Goal: Task Accomplishment & Management: Use online tool/utility

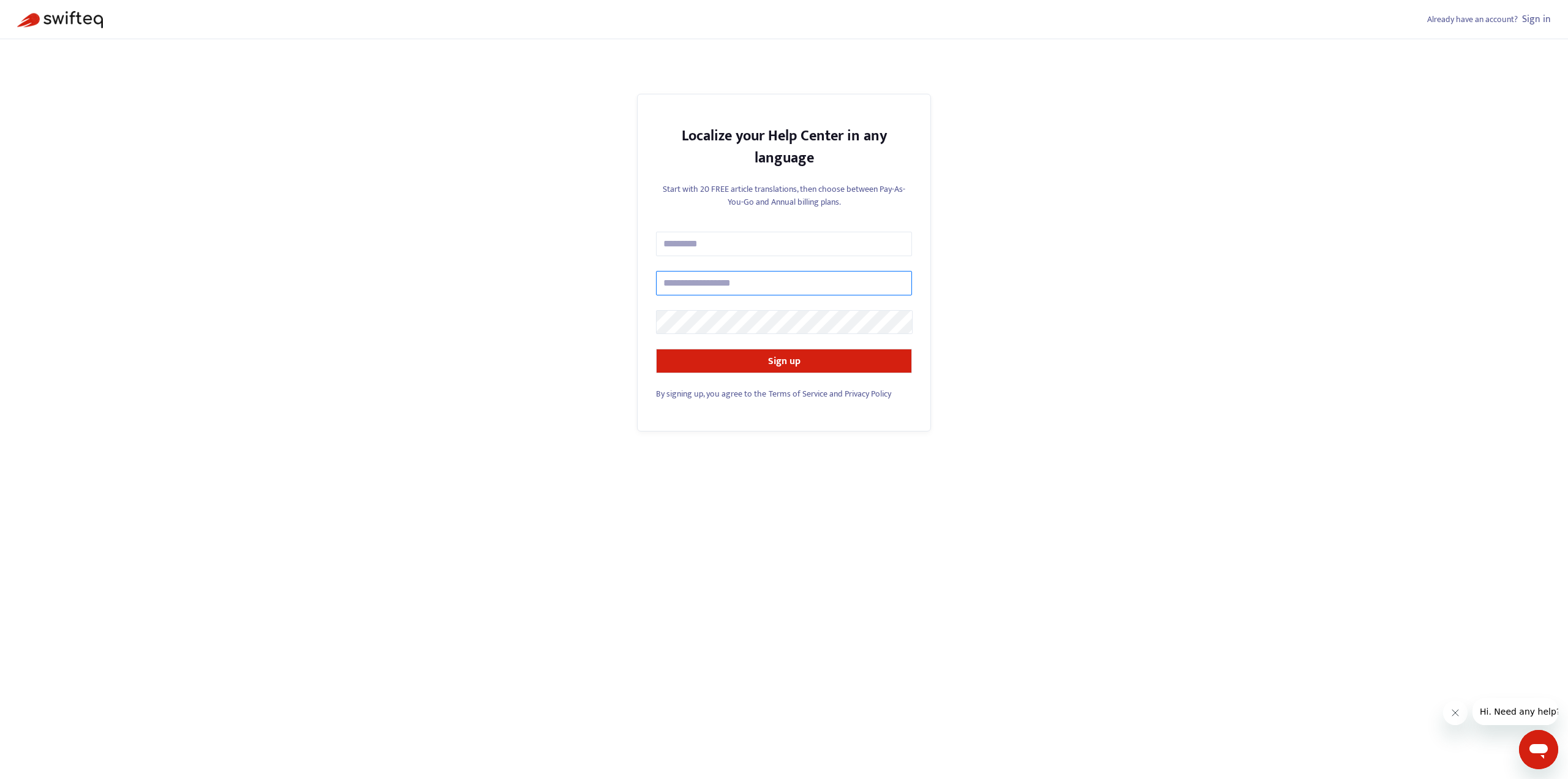
type input "**********"
click at [1535, 22] on link "Sign in" at bounding box center [1537, 19] width 29 height 17
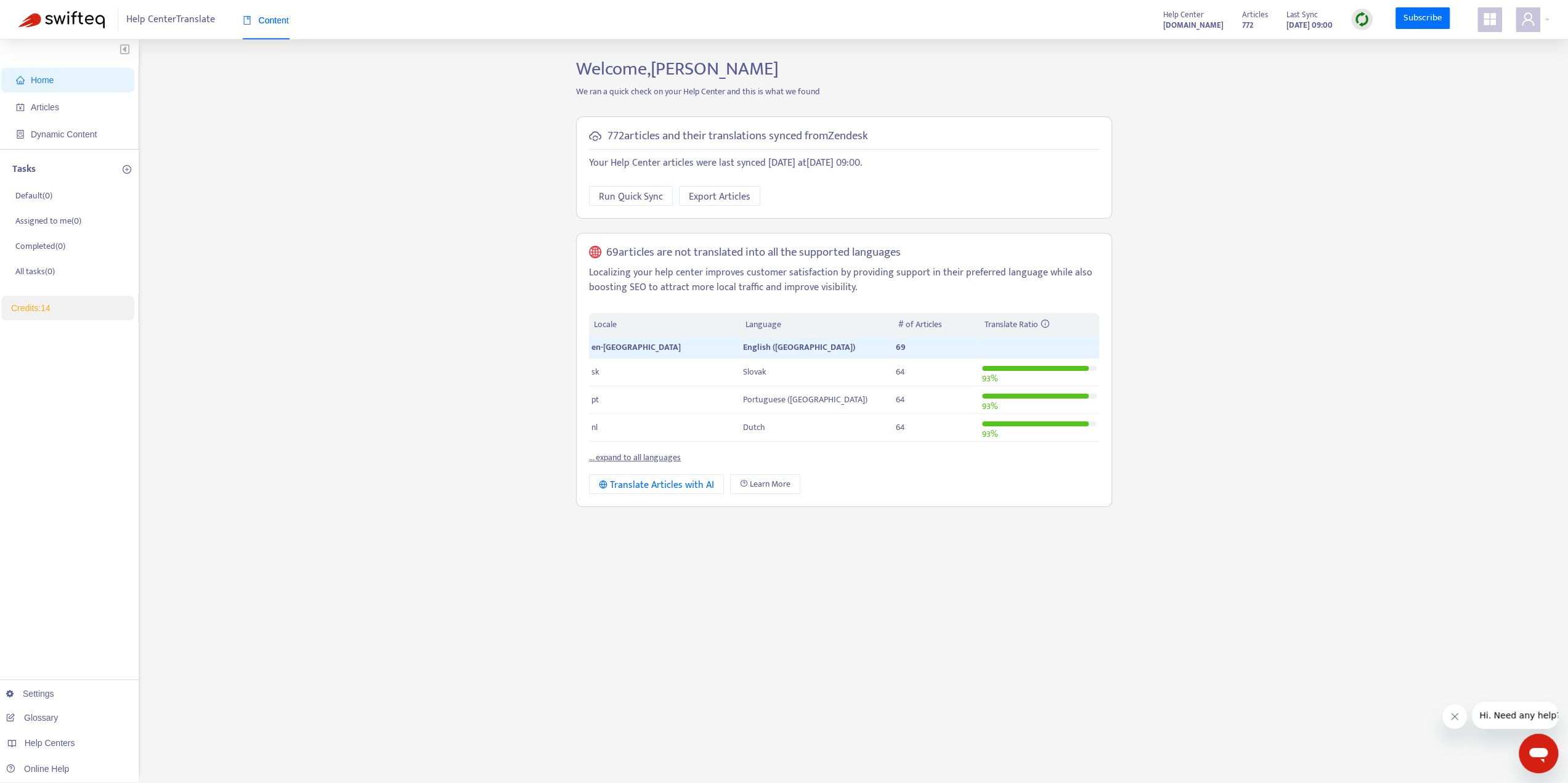
click at [652, 455] on link "... expand to all languages" at bounding box center [635, 457] width 92 height 14
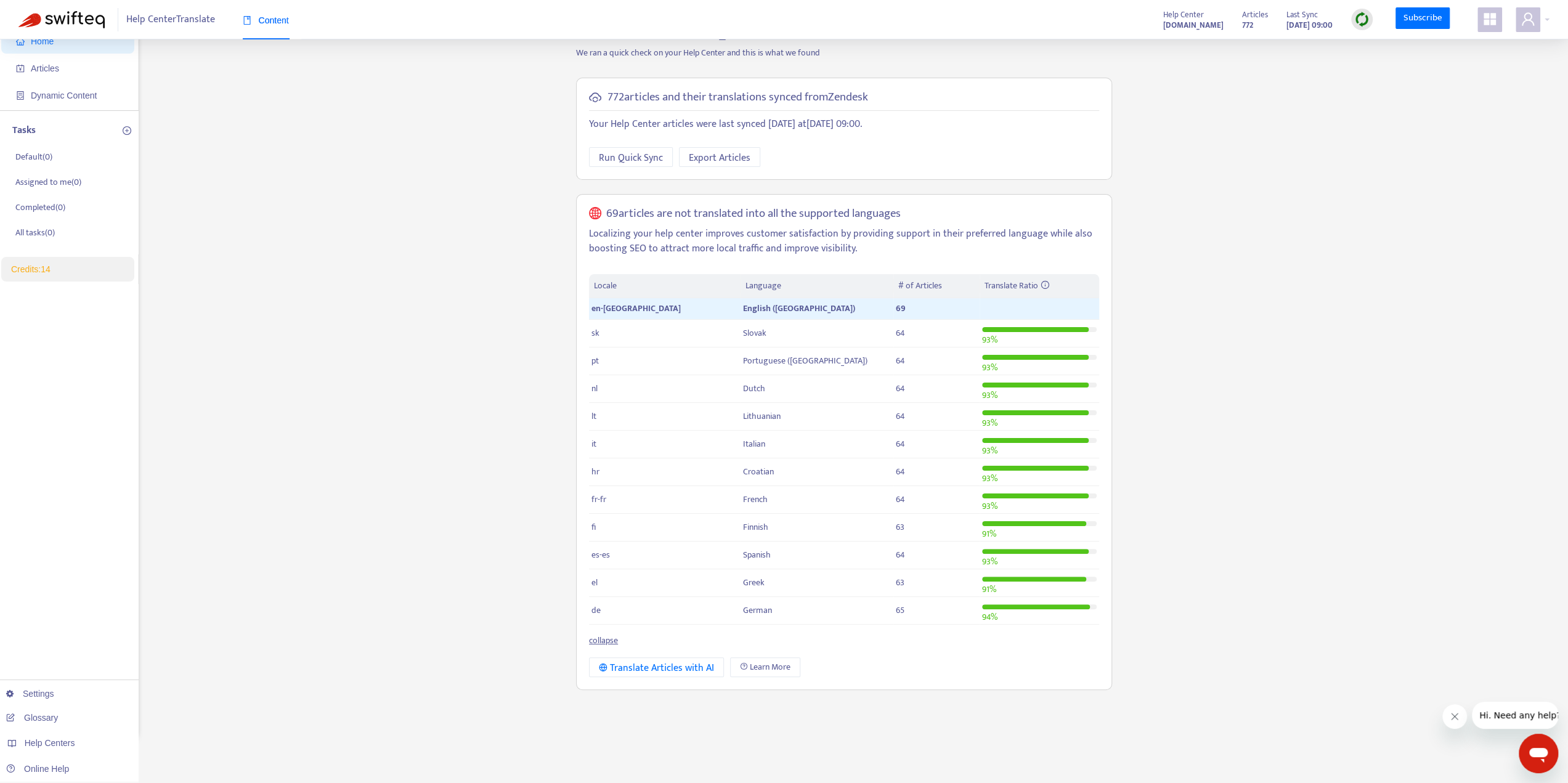
scroll to position [39, 0]
click at [628, 154] on span "Run Quick Sync" at bounding box center [631, 157] width 64 height 15
click at [683, 665] on div "Translate Articles with AI" at bounding box center [657, 667] width 116 height 15
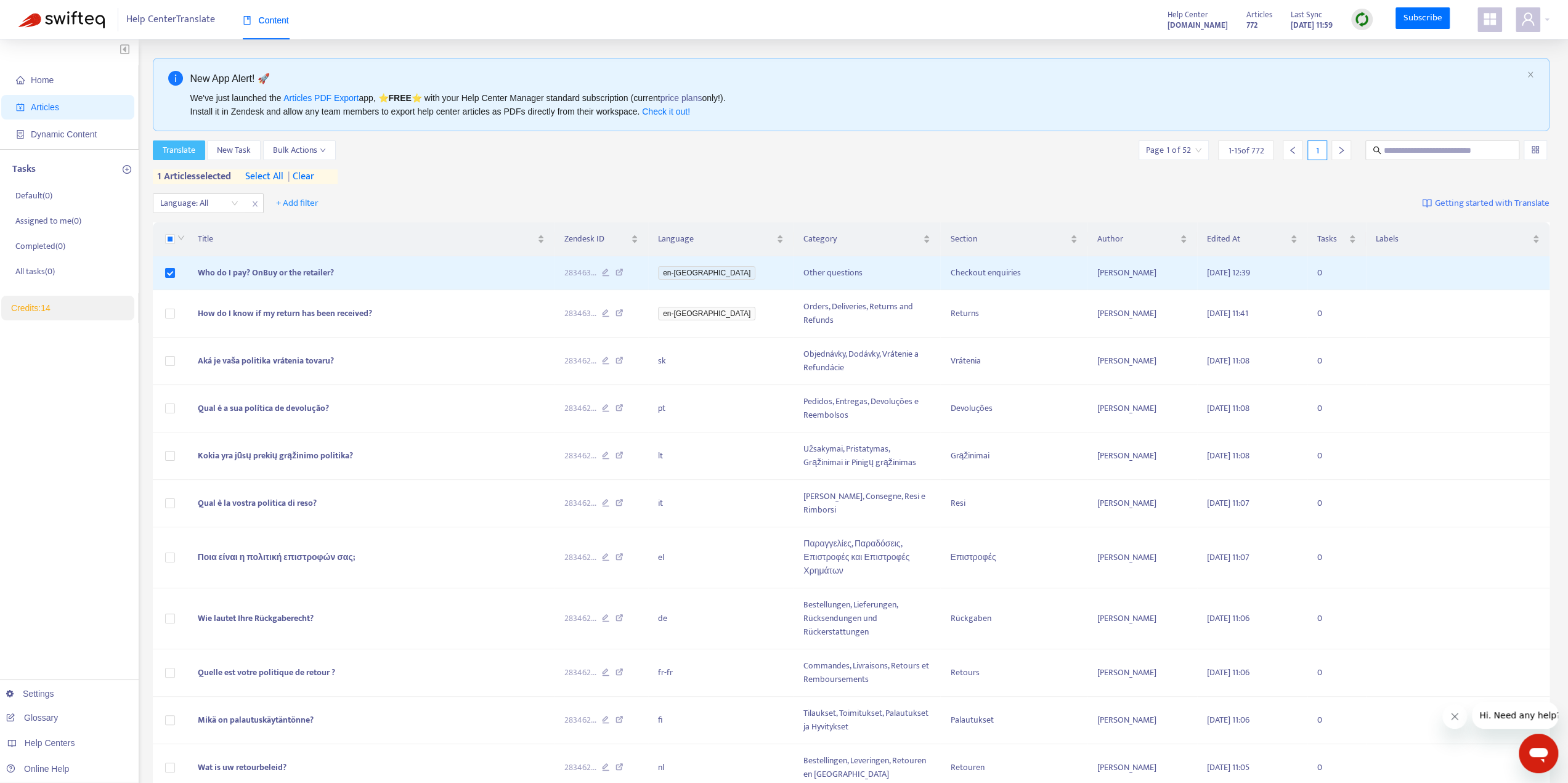
click at [183, 150] on span "Translate" at bounding box center [178, 150] width 33 height 14
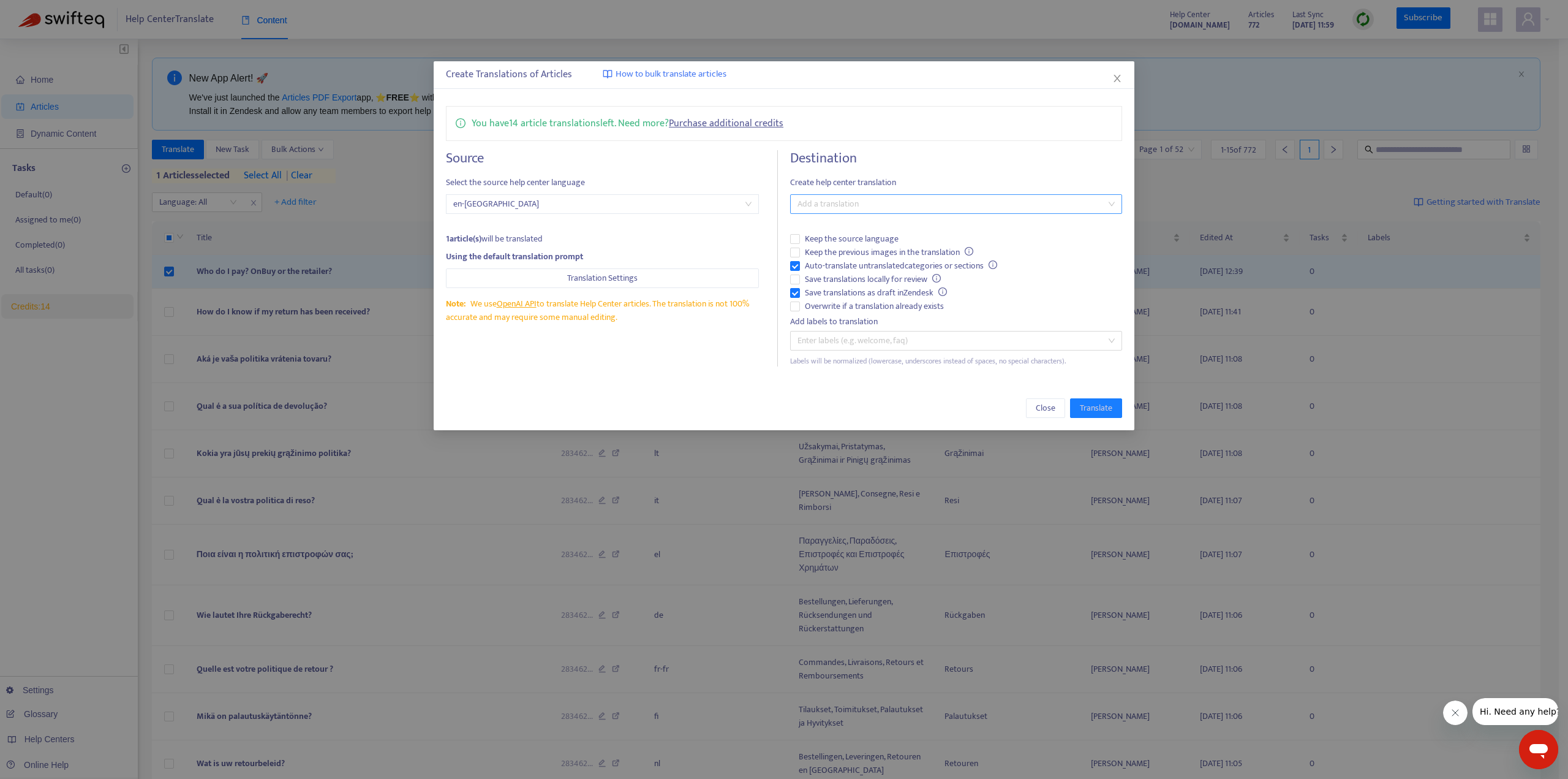
click at [939, 197] on div at bounding box center [949, 204] width 313 height 15
click at [586, 279] on span "Translation Settings" at bounding box center [602, 278] width 71 height 14
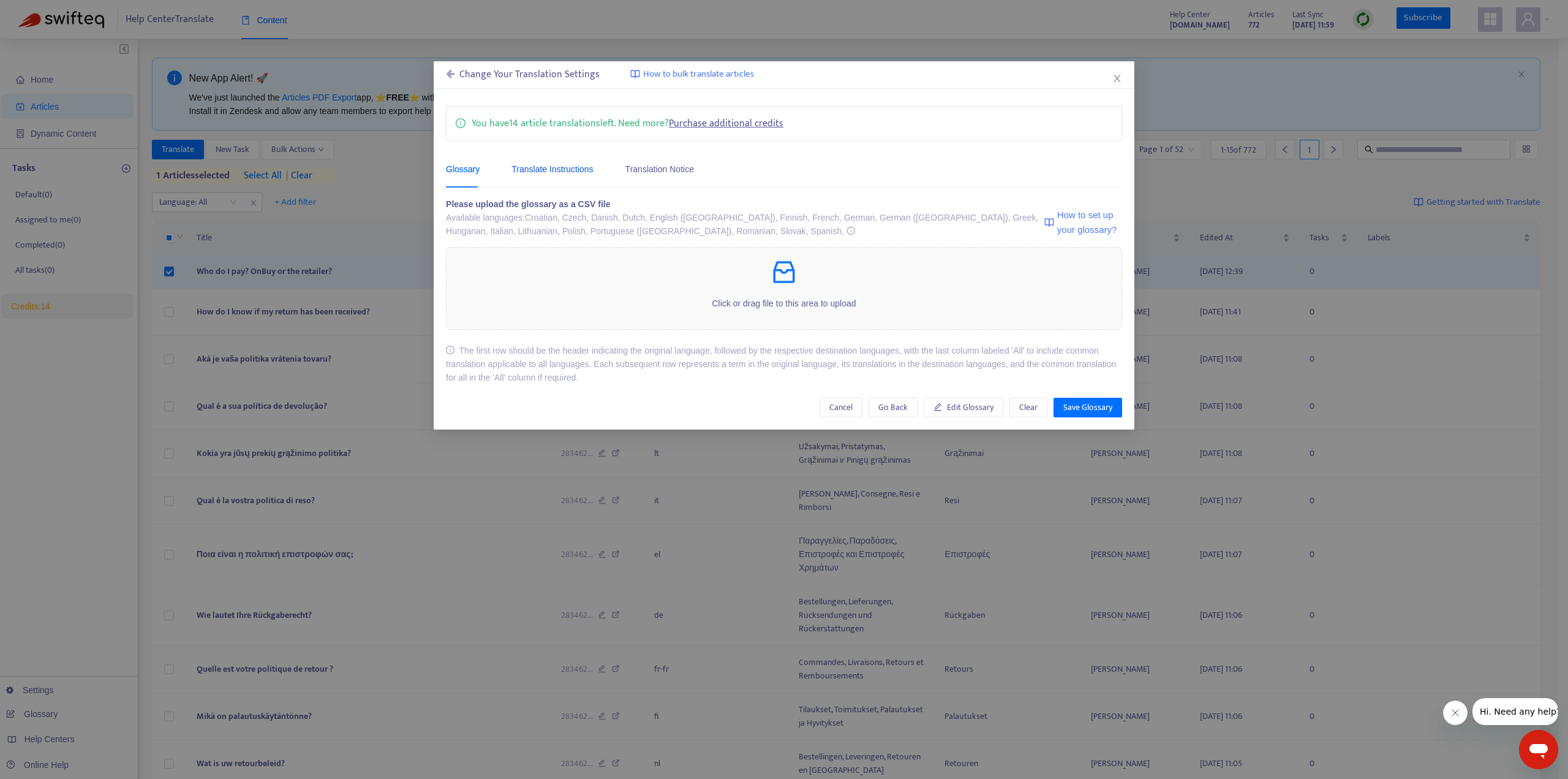
click at [567, 165] on div "Translate Instructions" at bounding box center [552, 169] width 81 height 14
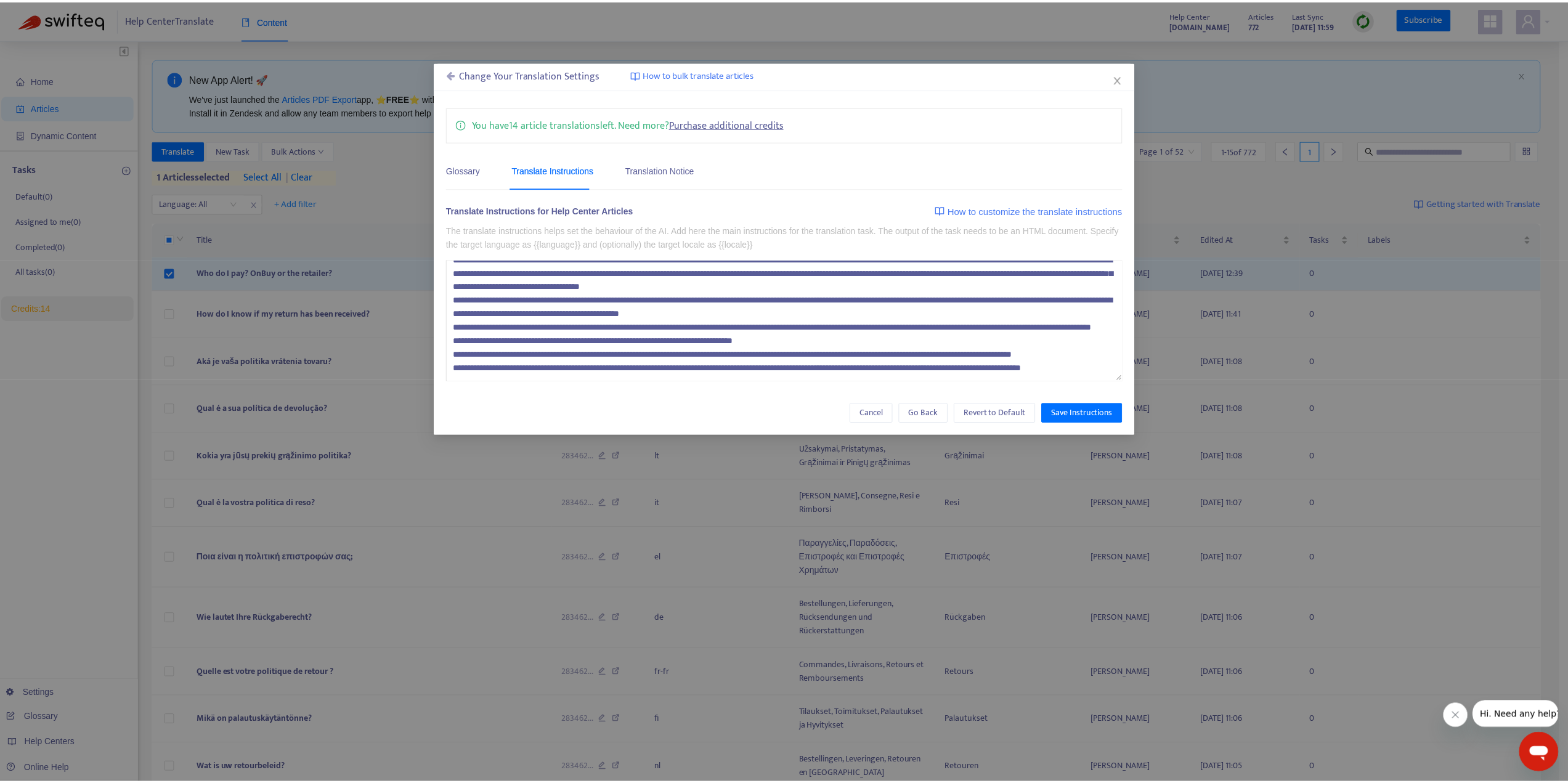
scroll to position [68, 0]
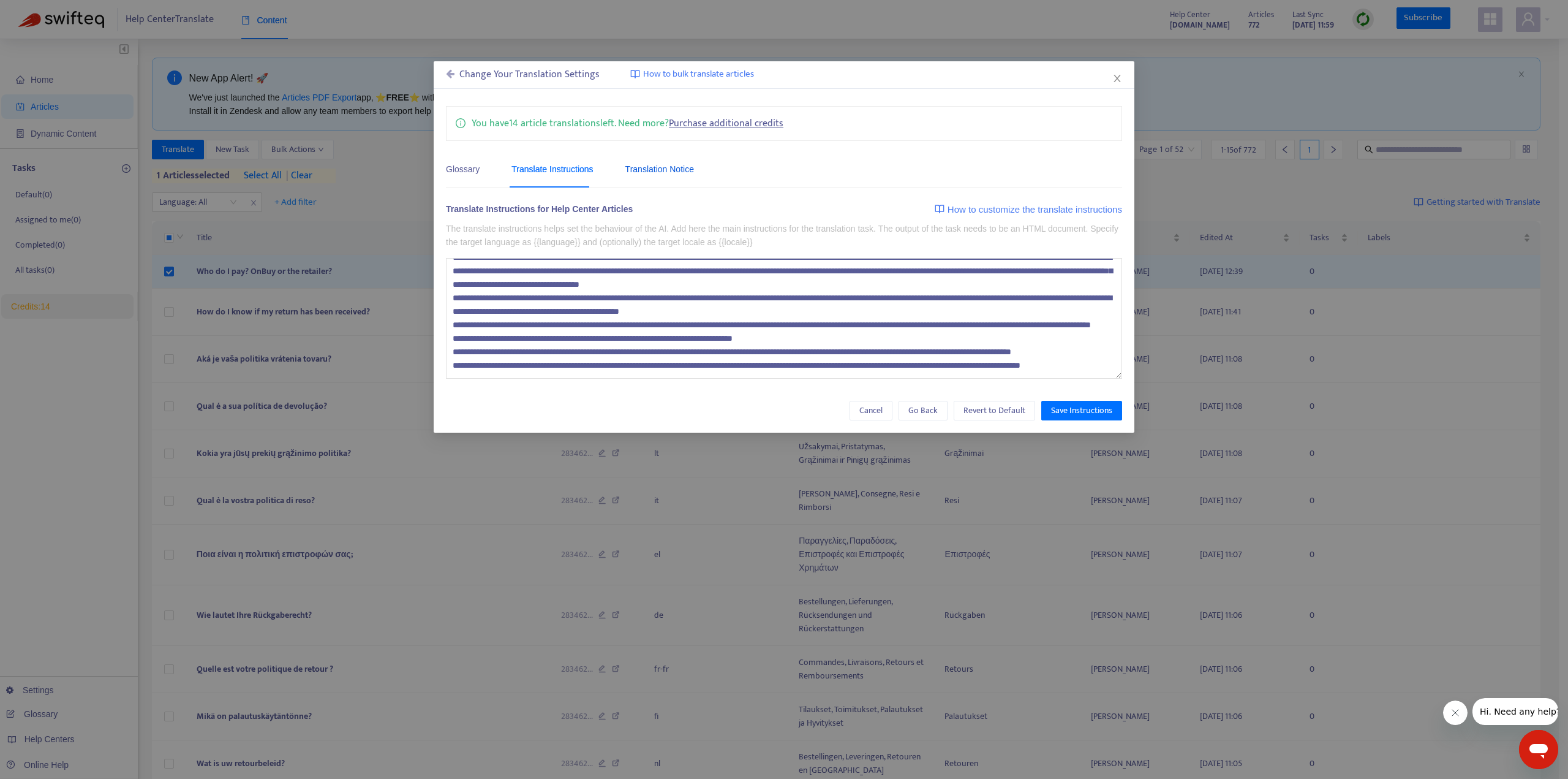
click at [656, 164] on div "Translation Notice" at bounding box center [659, 169] width 68 height 14
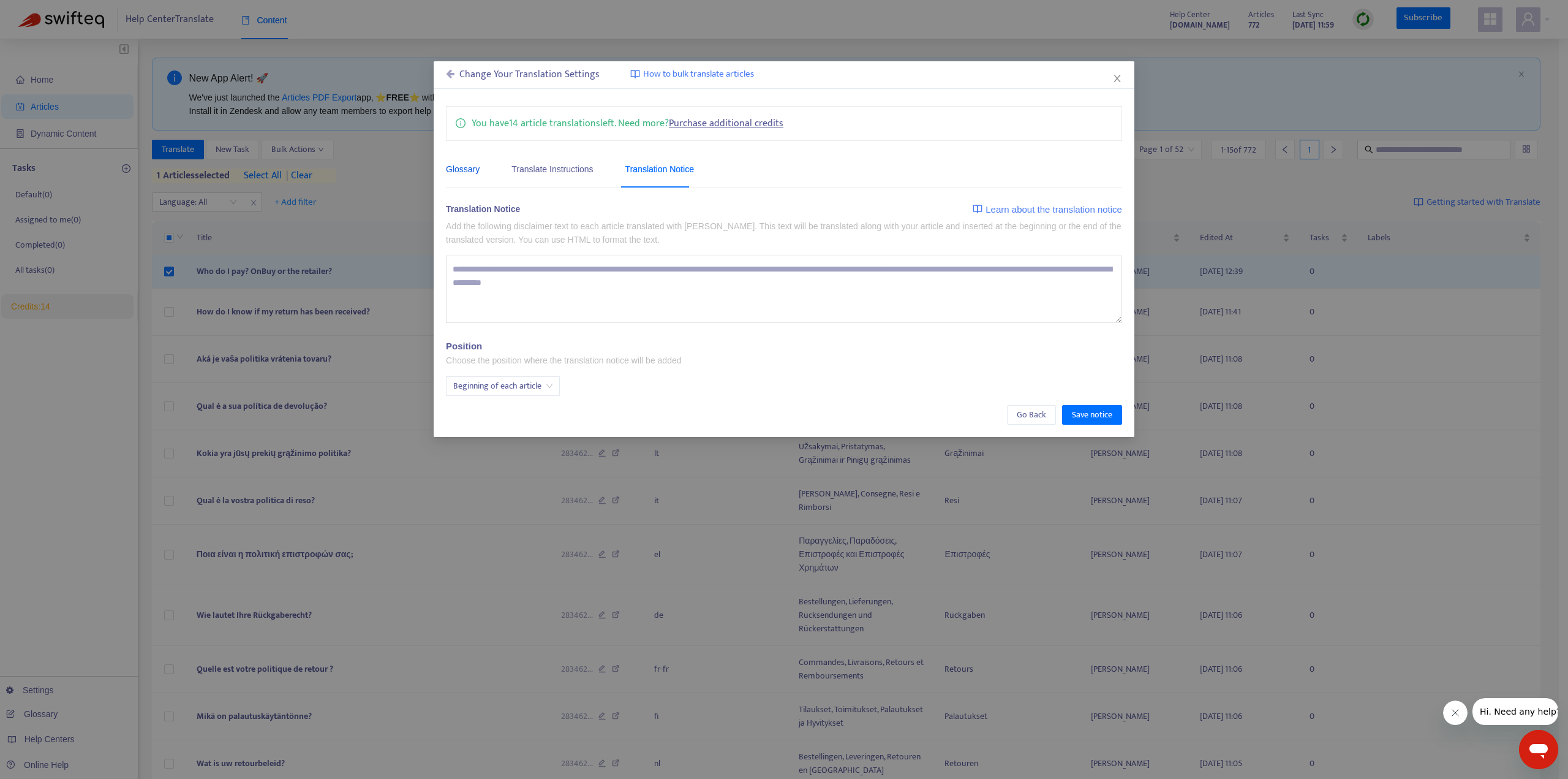
click at [465, 169] on div "Glossary" at bounding box center [462, 169] width 33 height 14
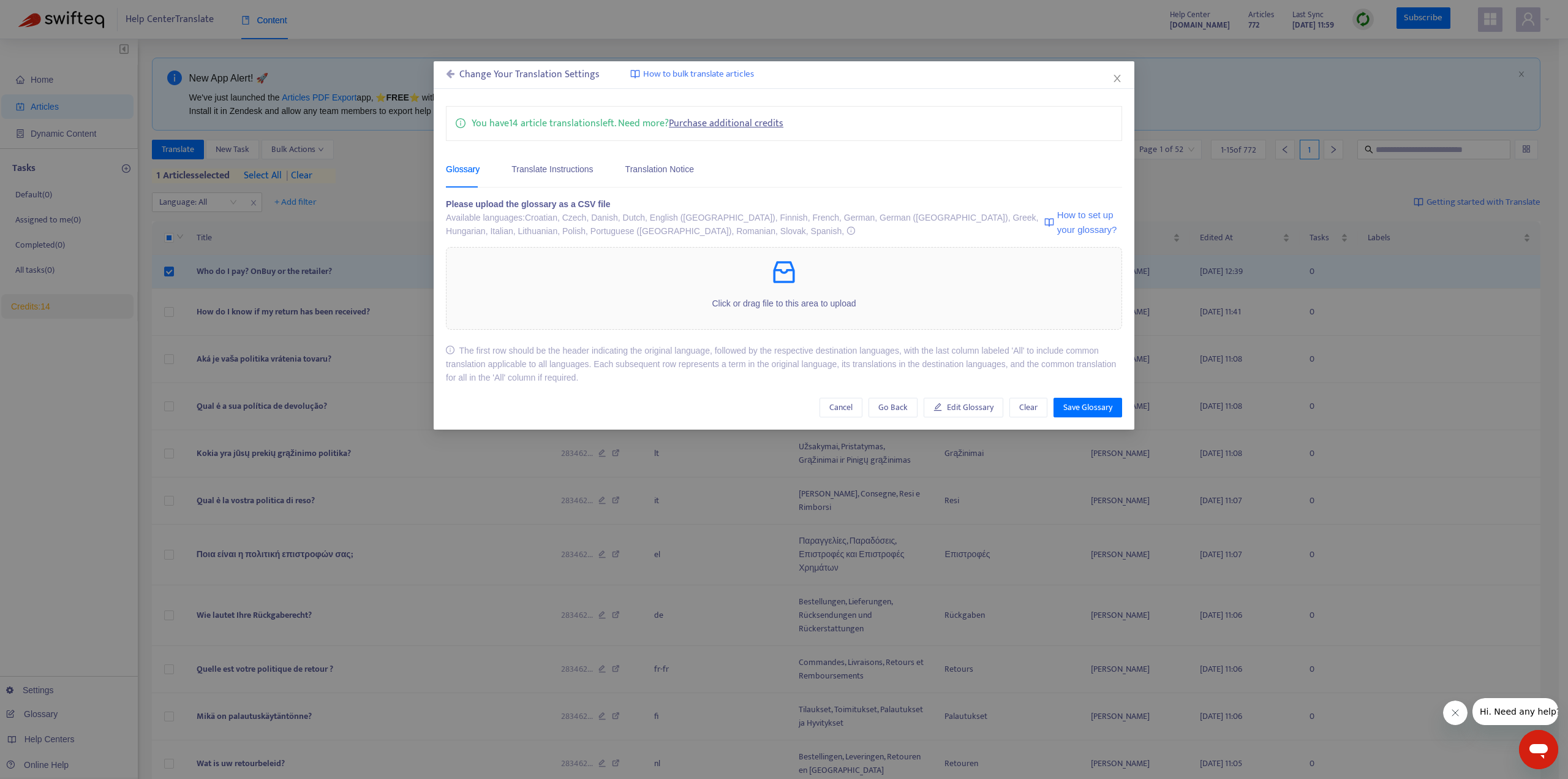
click at [1064, 223] on span "How to set up your glossary?" at bounding box center [1089, 223] width 65 height 29
click at [663, 167] on div "Translation Notice" at bounding box center [659, 169] width 68 height 14
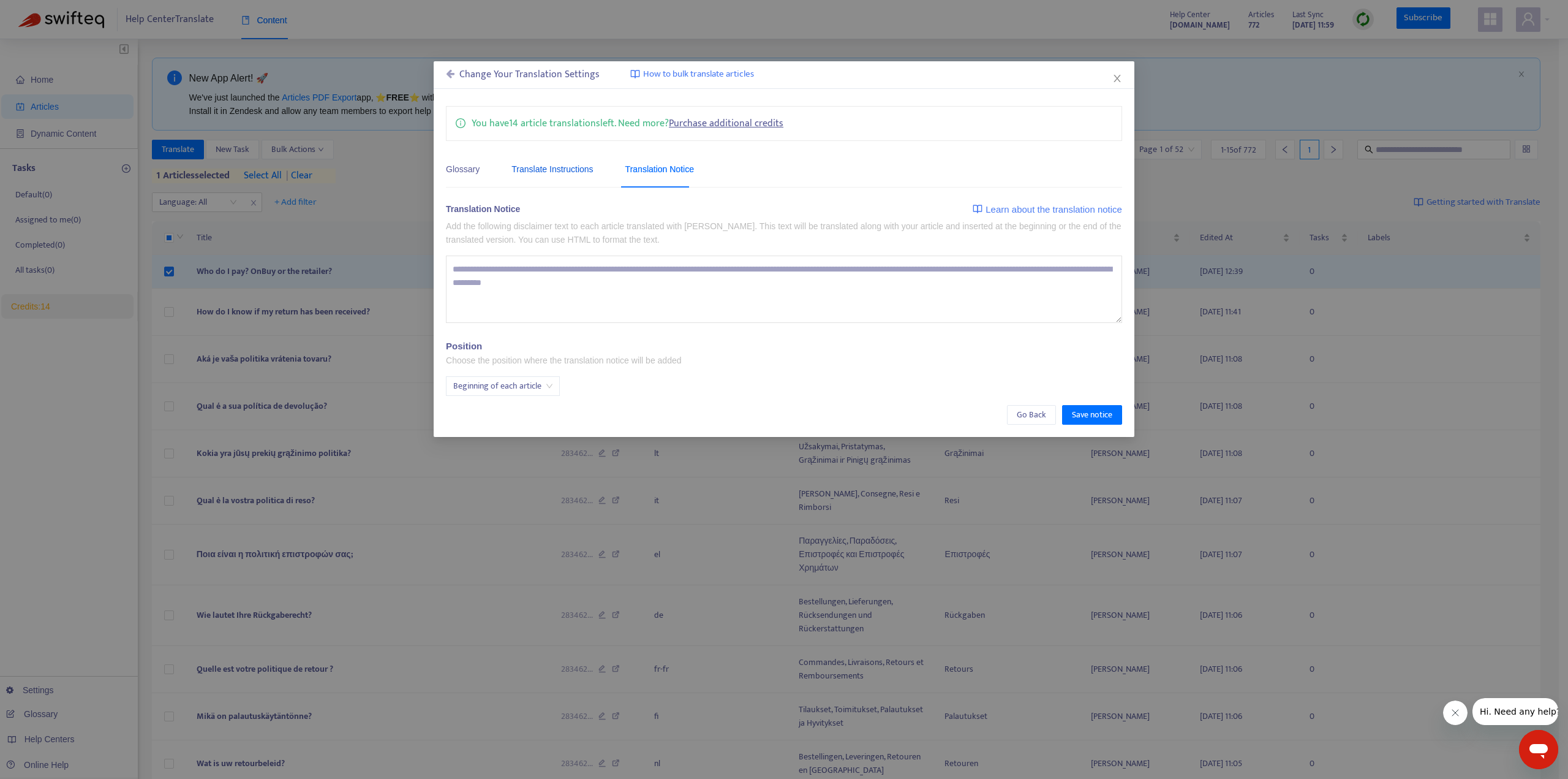
click at [574, 167] on div "Translate Instructions" at bounding box center [552, 169] width 81 height 14
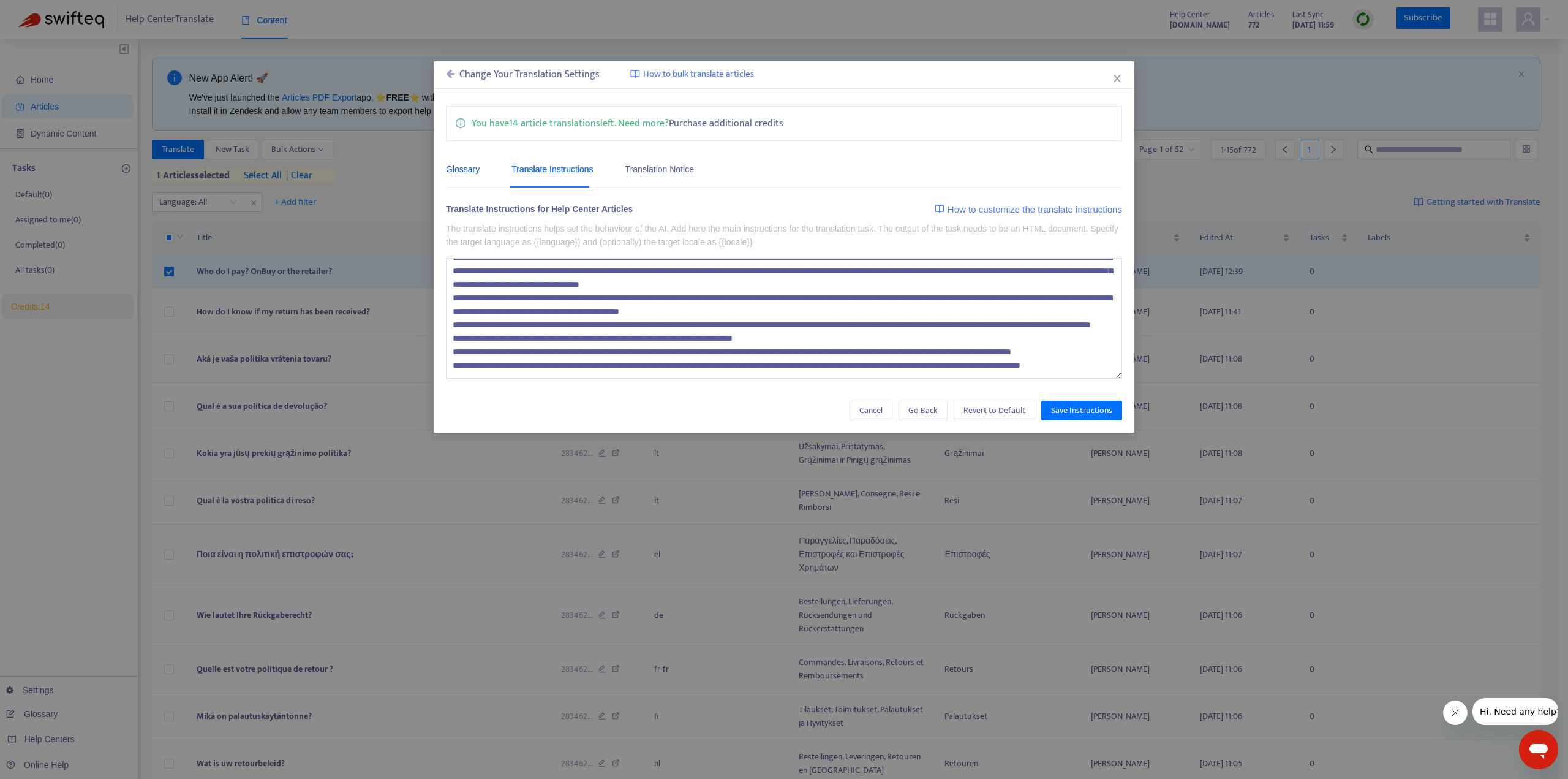
drag, startPoint x: 449, startPoint y: 167, endPoint x: 455, endPoint y: 167, distance: 6.0
click at [449, 167] on div "Glossary" at bounding box center [462, 169] width 33 height 14
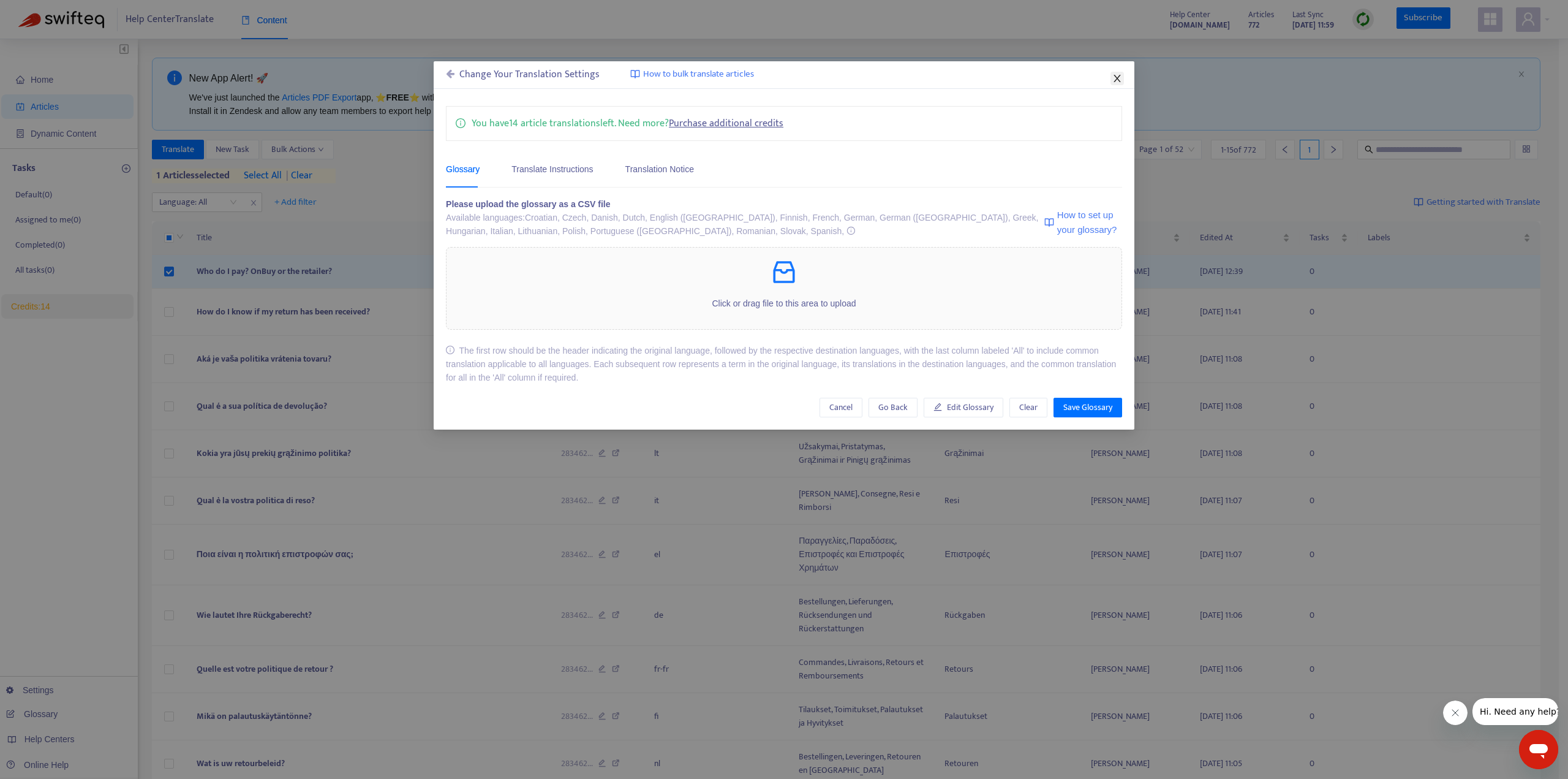
click at [1114, 75] on icon "close" at bounding box center [1117, 79] width 7 height 7
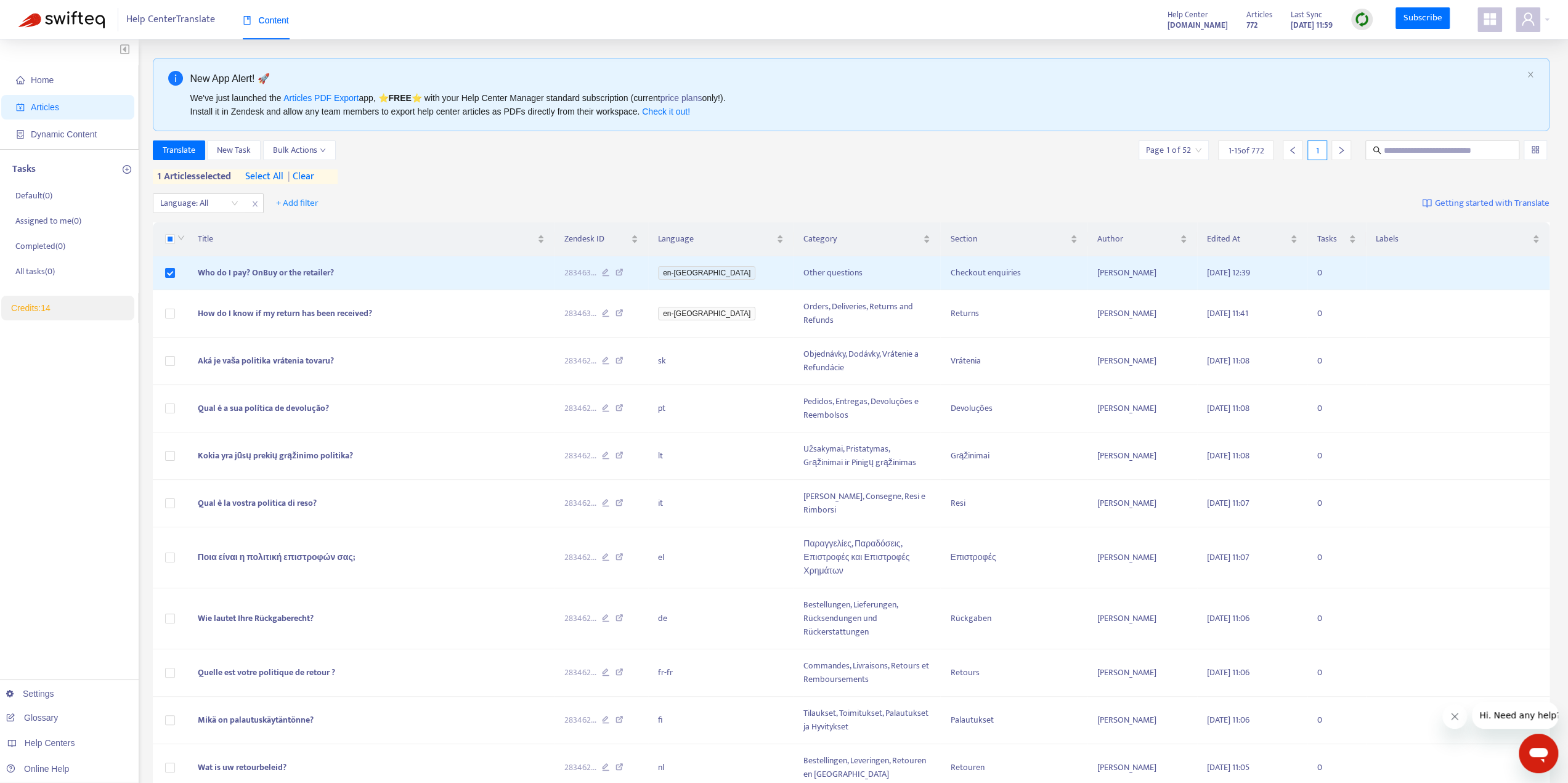
click at [1490, 197] on span "Getting started with Translate" at bounding box center [1492, 203] width 115 height 14
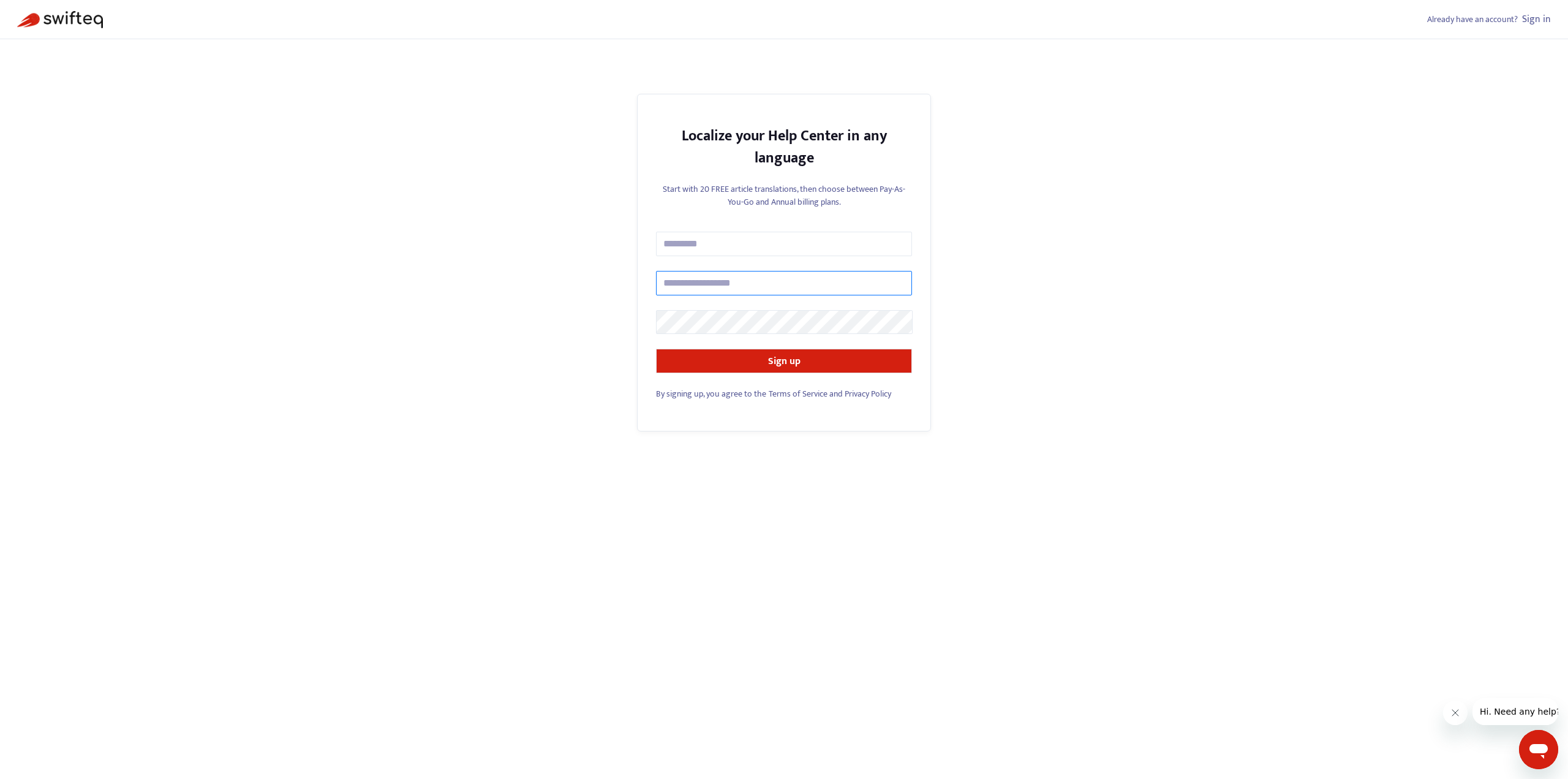
type input "**********"
click at [1524, 24] on link "Sign in" at bounding box center [1537, 19] width 29 height 17
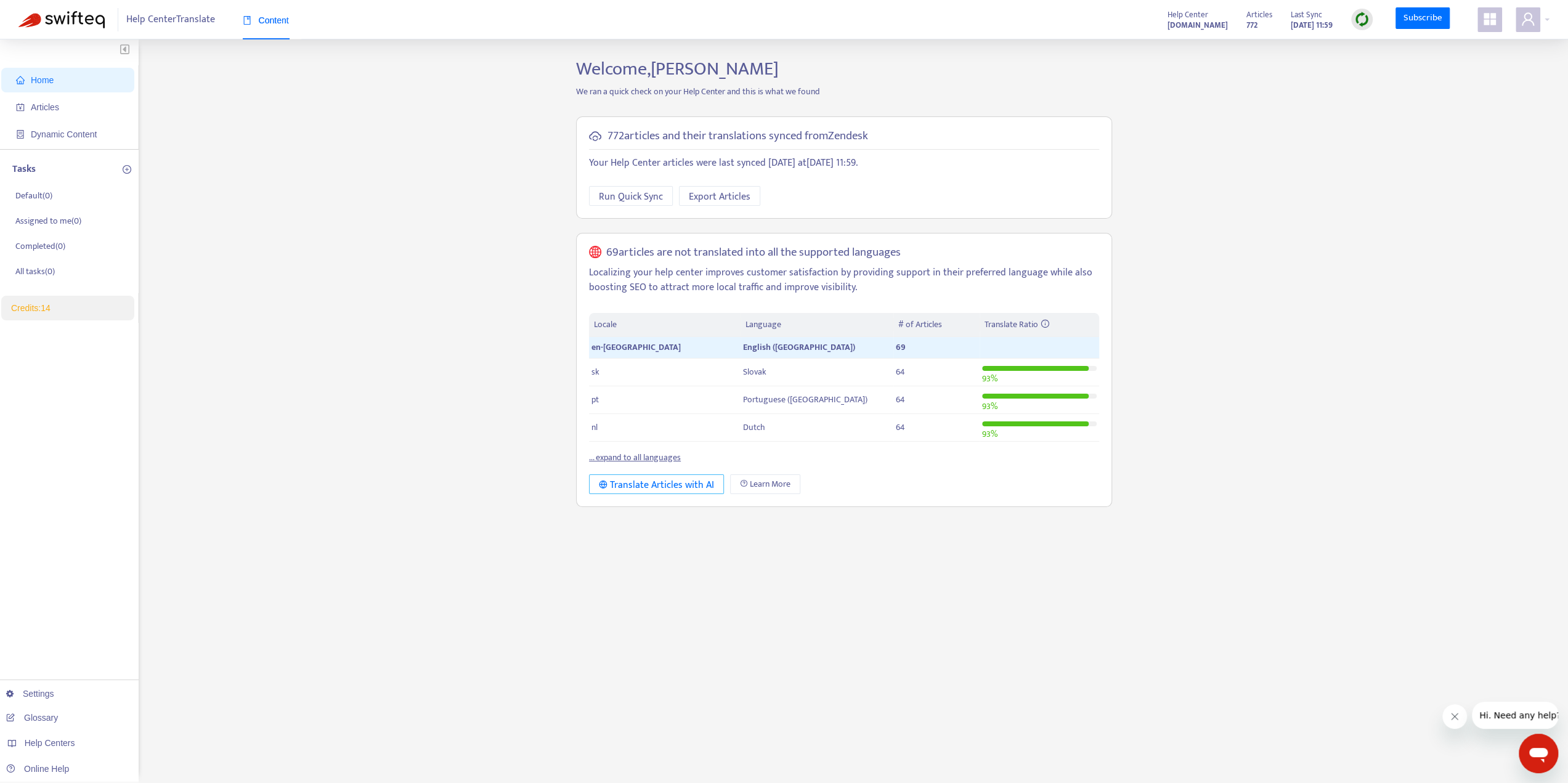
click at [655, 481] on div "Translate Articles with AI" at bounding box center [657, 485] width 116 height 15
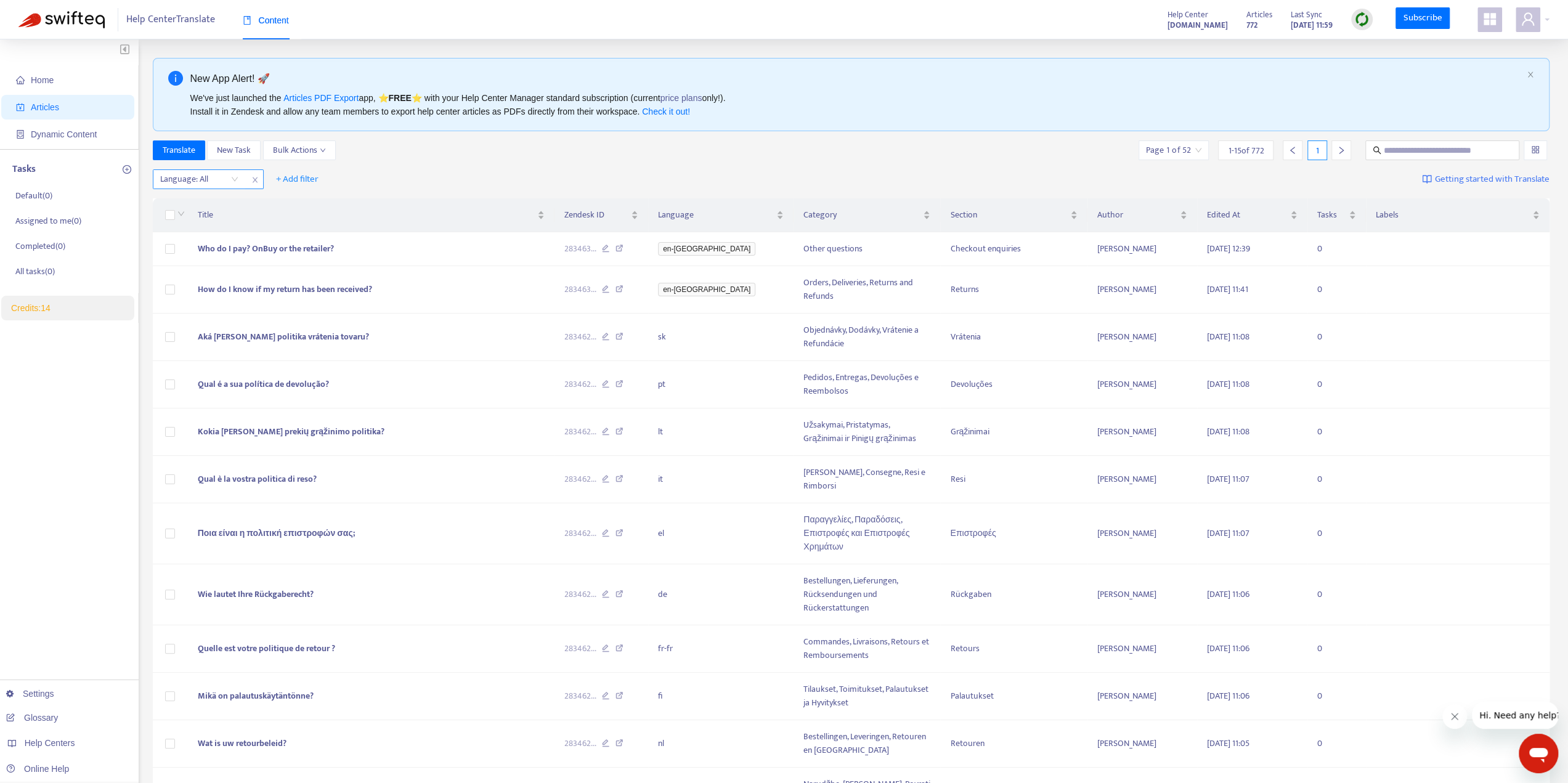
click at [257, 176] on icon "close" at bounding box center [255, 180] width 7 height 7
click at [159, 171] on button "+ Add filter" at bounding box center [186, 179] width 61 height 20
click at [195, 223] on span "Default Language" at bounding box center [204, 223] width 77 height 14
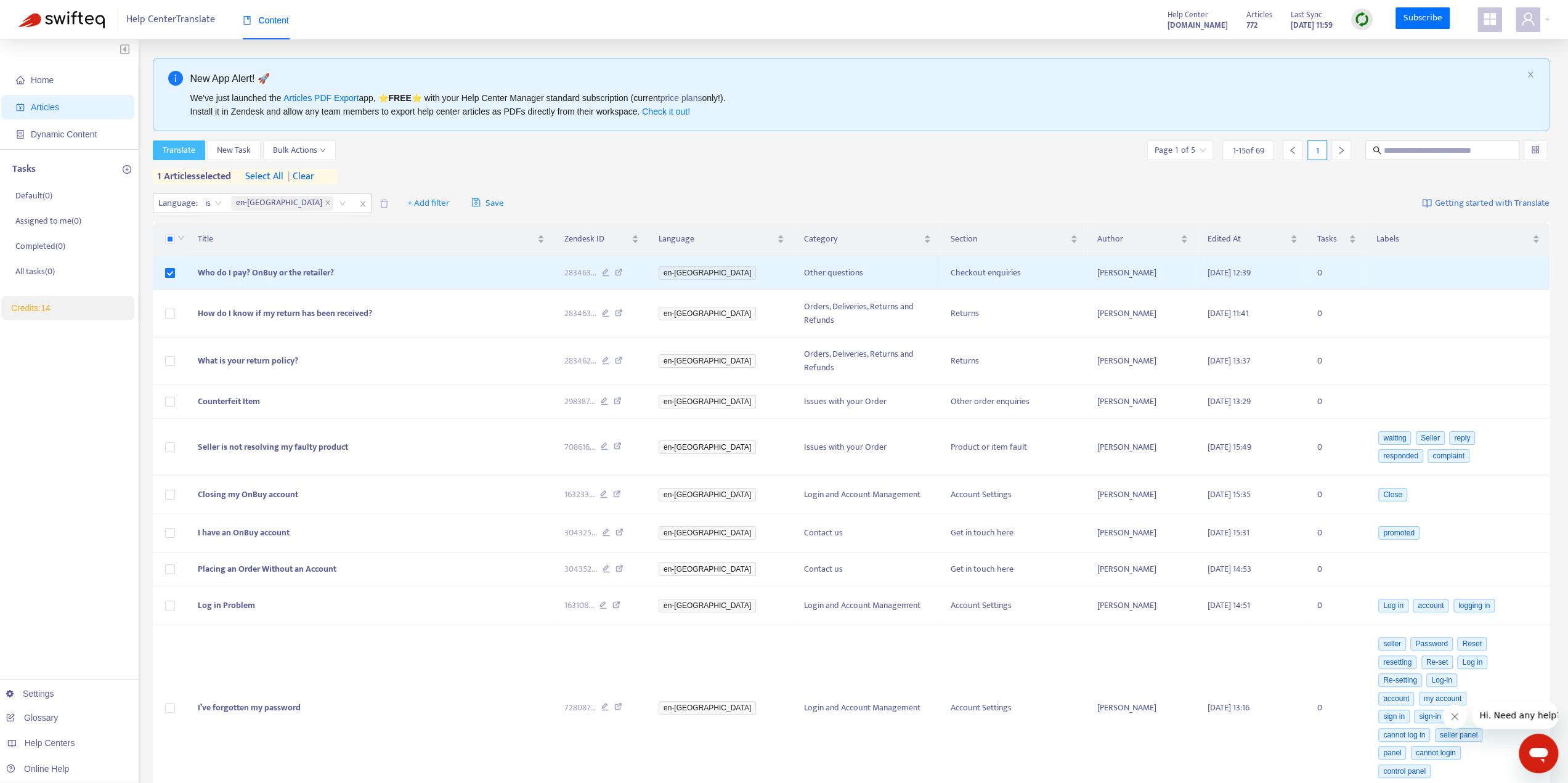
click at [185, 151] on span "Translate" at bounding box center [178, 150] width 33 height 14
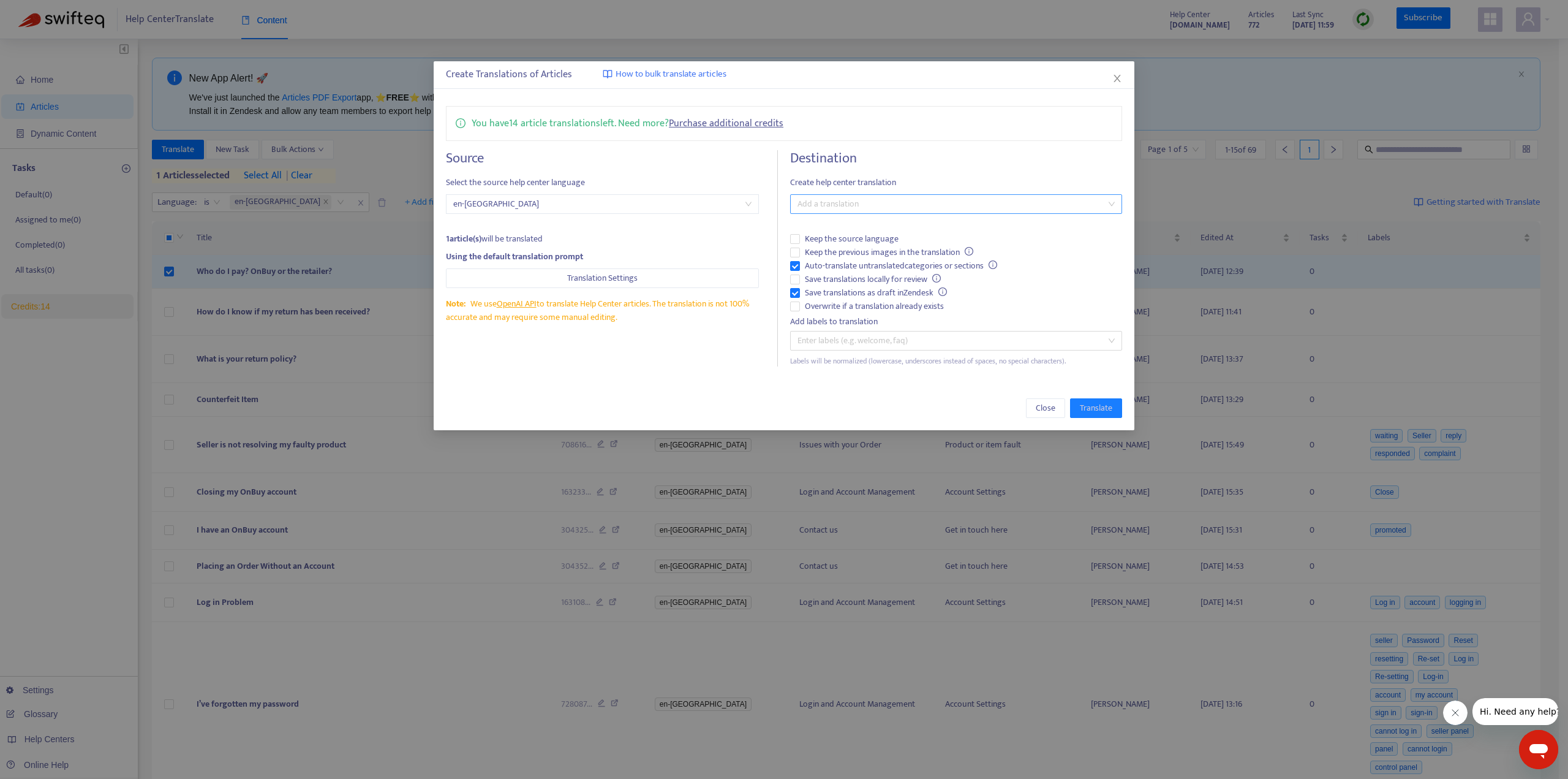
click at [837, 201] on div at bounding box center [949, 204] width 313 height 15
click at [875, 204] on div at bounding box center [949, 204] width 313 height 15
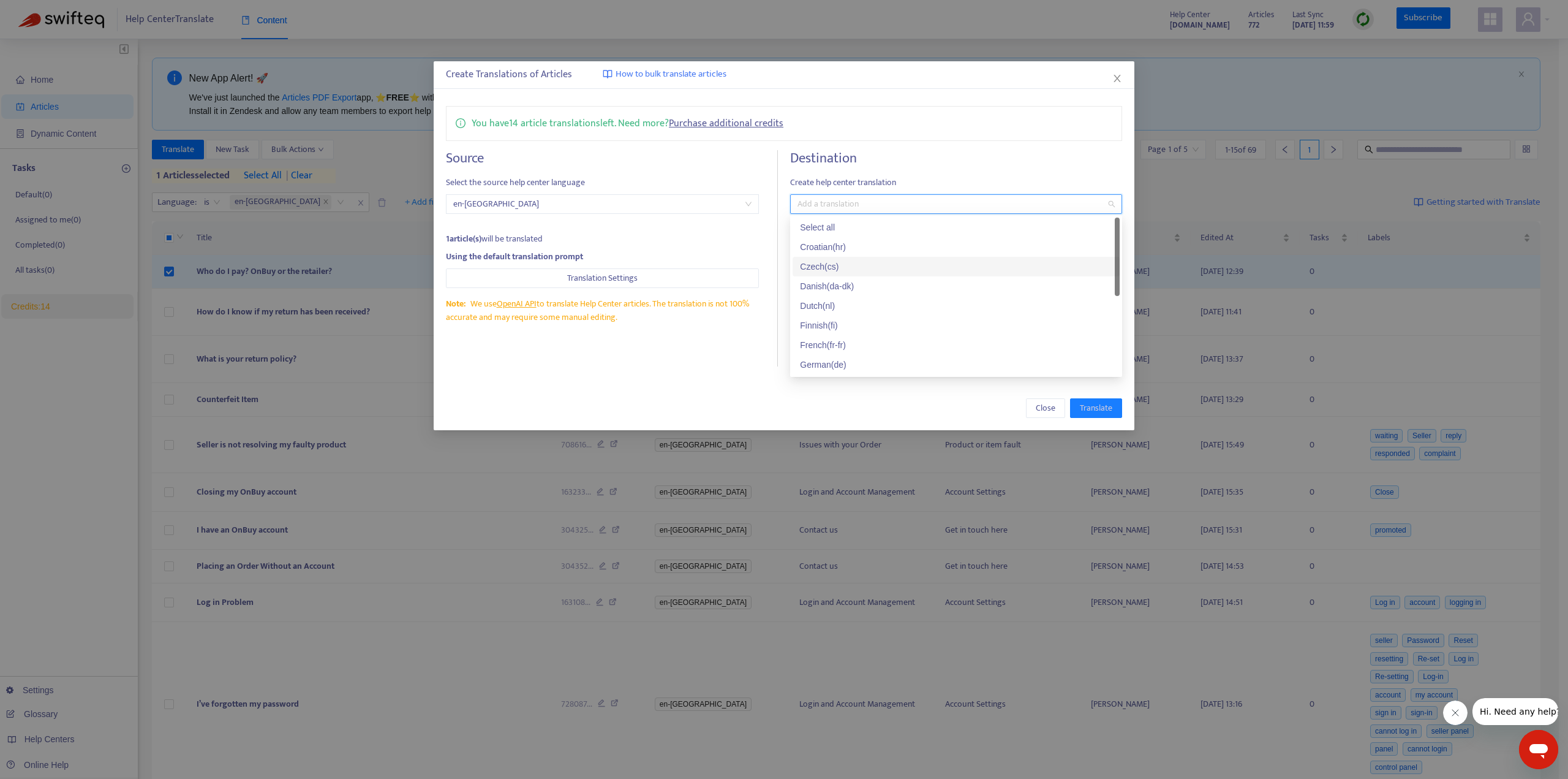
click at [851, 270] on div "Czech ( cs )" at bounding box center [956, 266] width 313 height 14
click at [890, 321] on div "German ([GEOGRAPHIC_DATA]) ( de-ch )" at bounding box center [956, 323] width 313 height 14
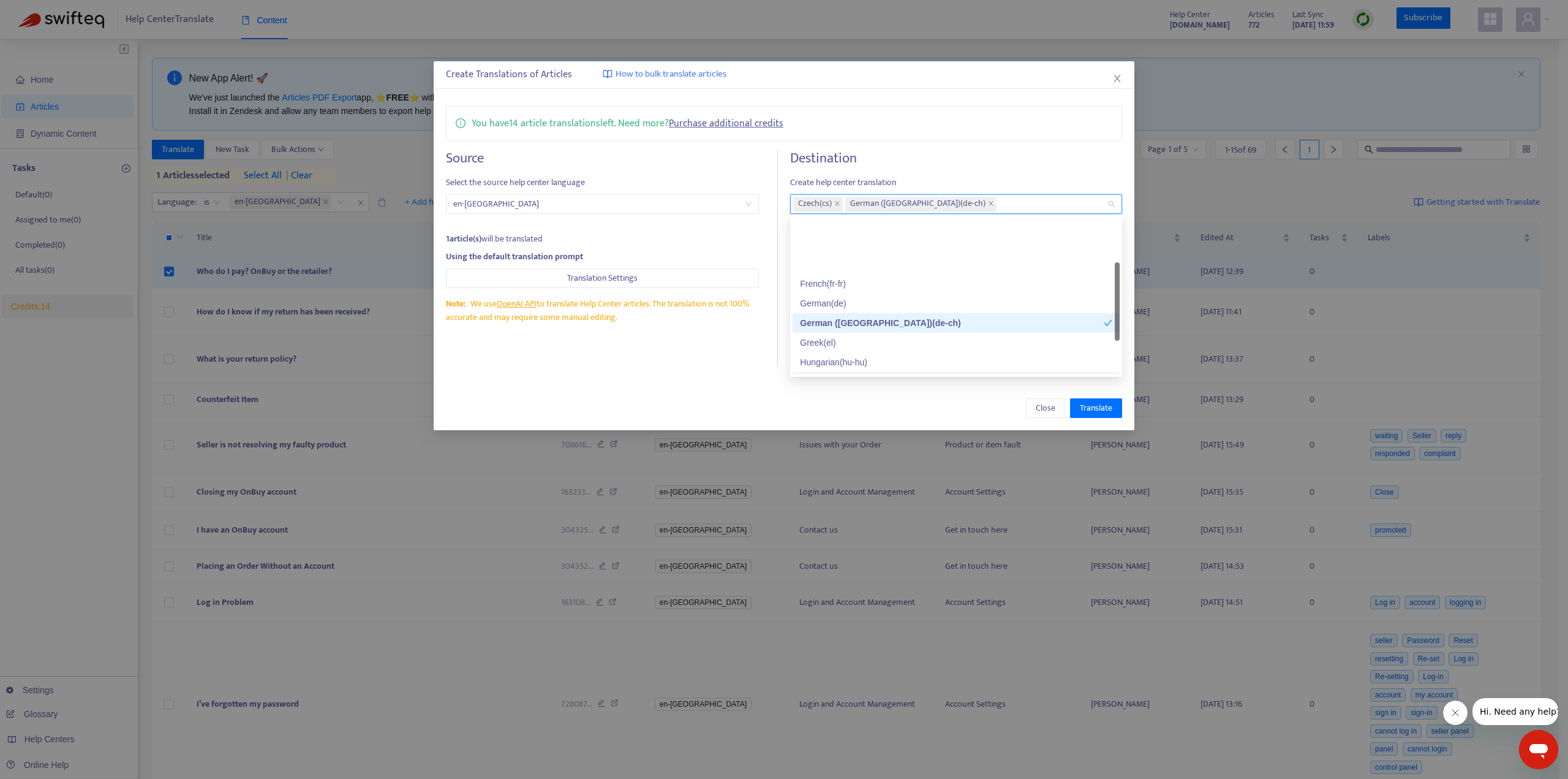
scroll to position [123, 0]
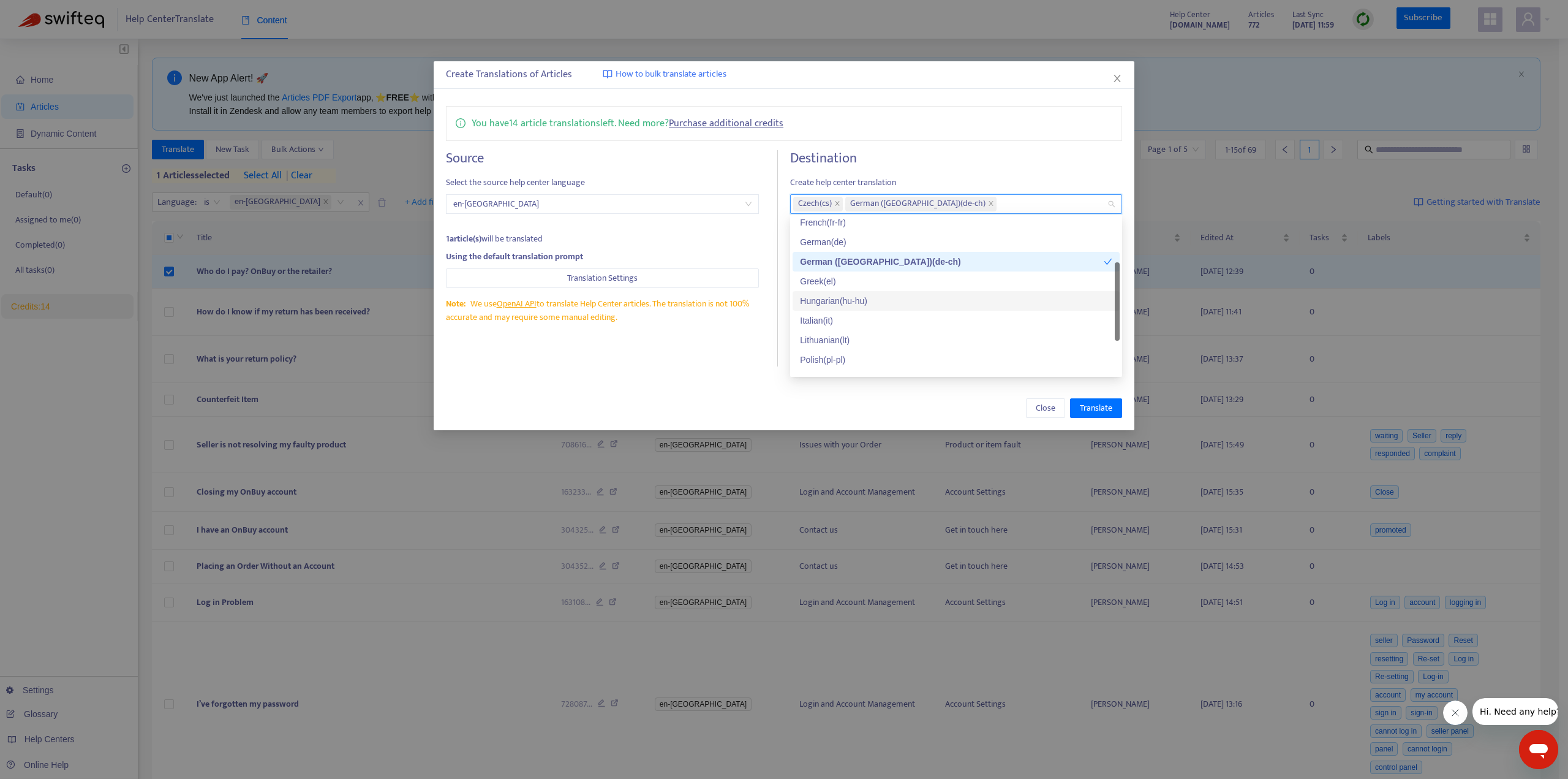
click at [854, 302] on div "Hungarian ( hu-hu )" at bounding box center [956, 300] width 313 height 14
click at [840, 341] on div "( no-no )" at bounding box center [956, 345] width 313 height 14
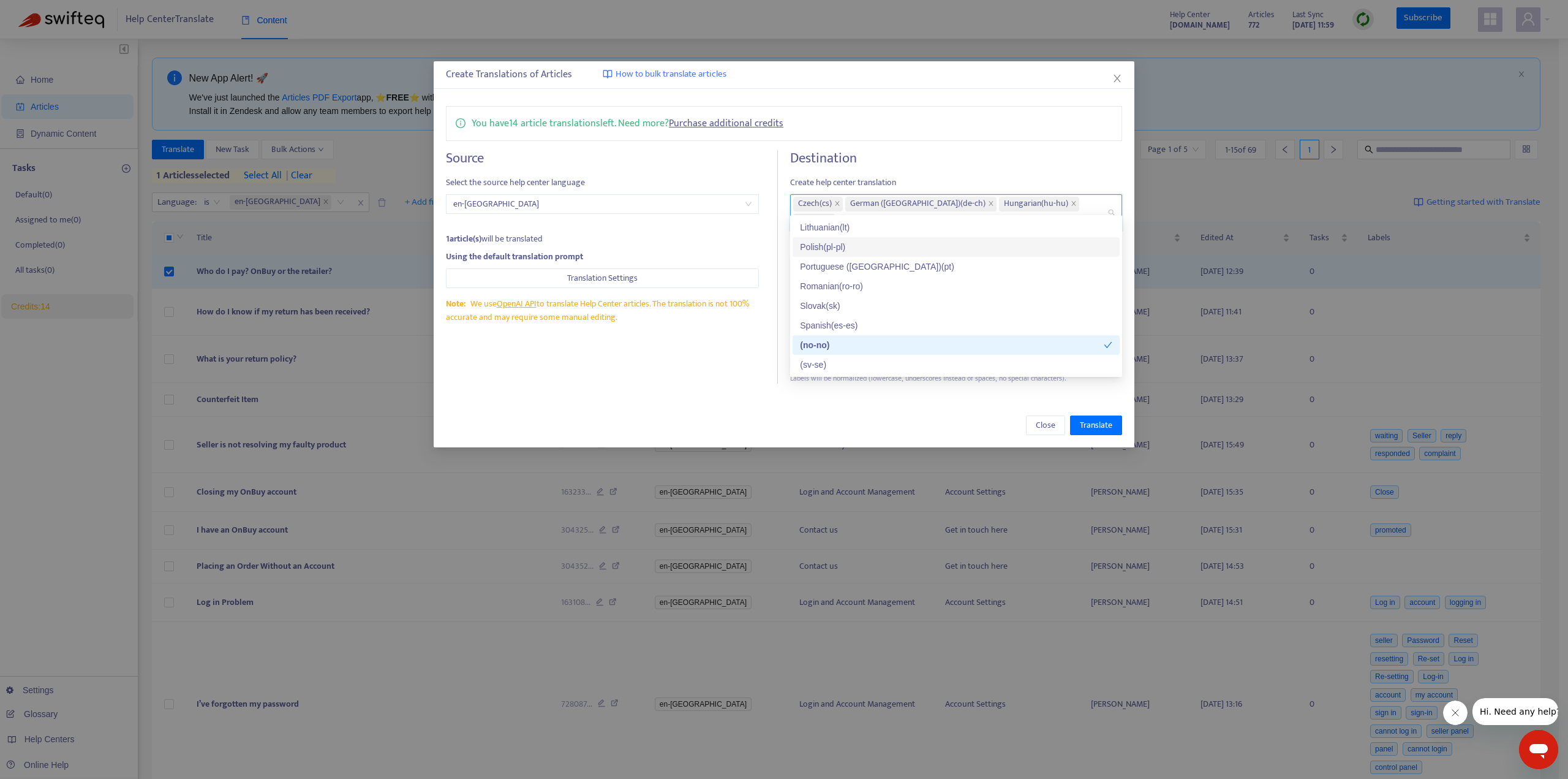
click at [852, 244] on div "Polish ( pl-pl )" at bounding box center [956, 247] width 313 height 14
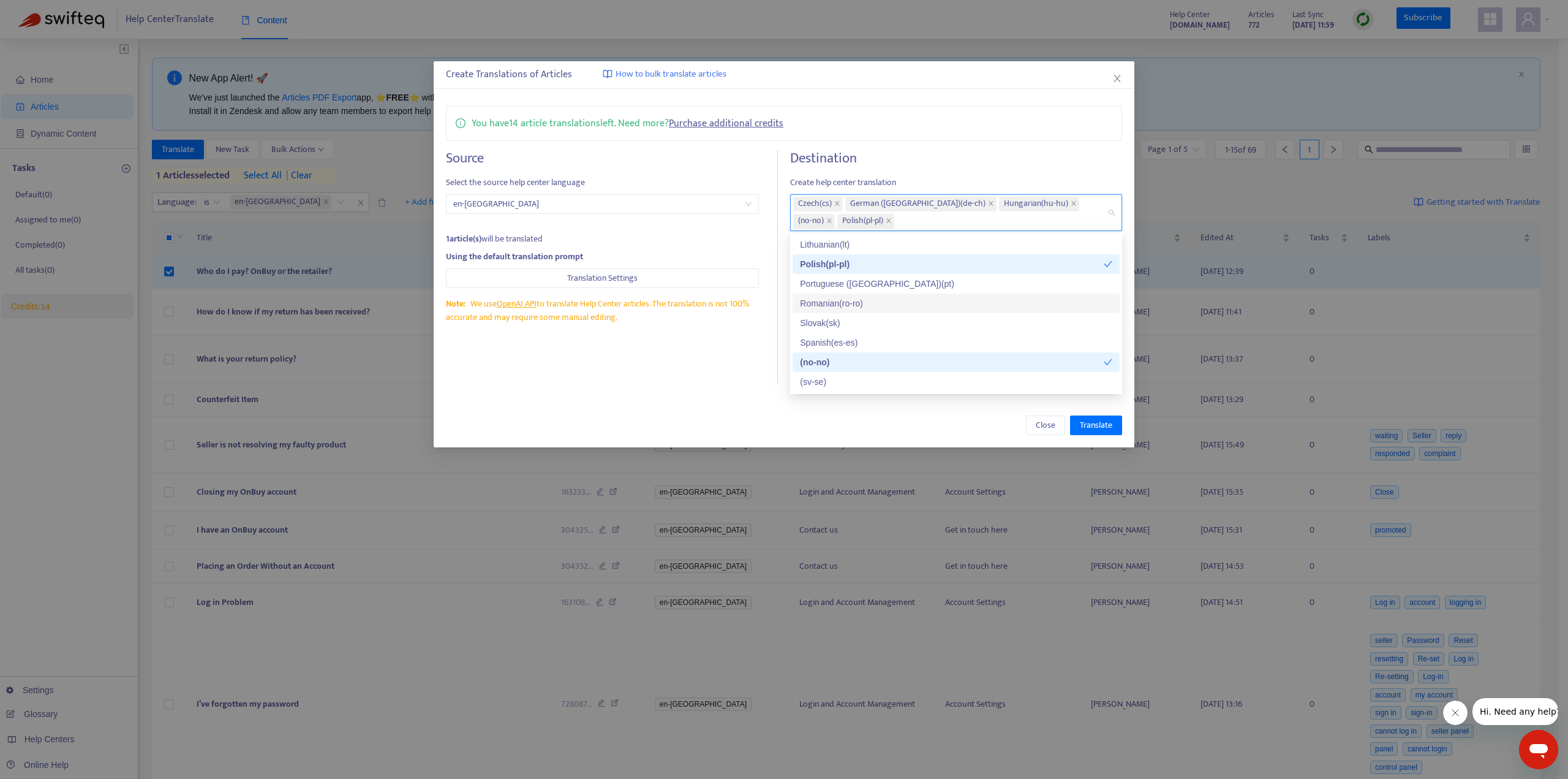
click at [872, 305] on div "Romanian ( ro-ro )" at bounding box center [956, 303] width 313 height 14
click at [853, 380] on div "( sv-se )" at bounding box center [956, 382] width 313 height 14
click at [1026, 150] on h4 "Destination" at bounding box center [956, 158] width 332 height 17
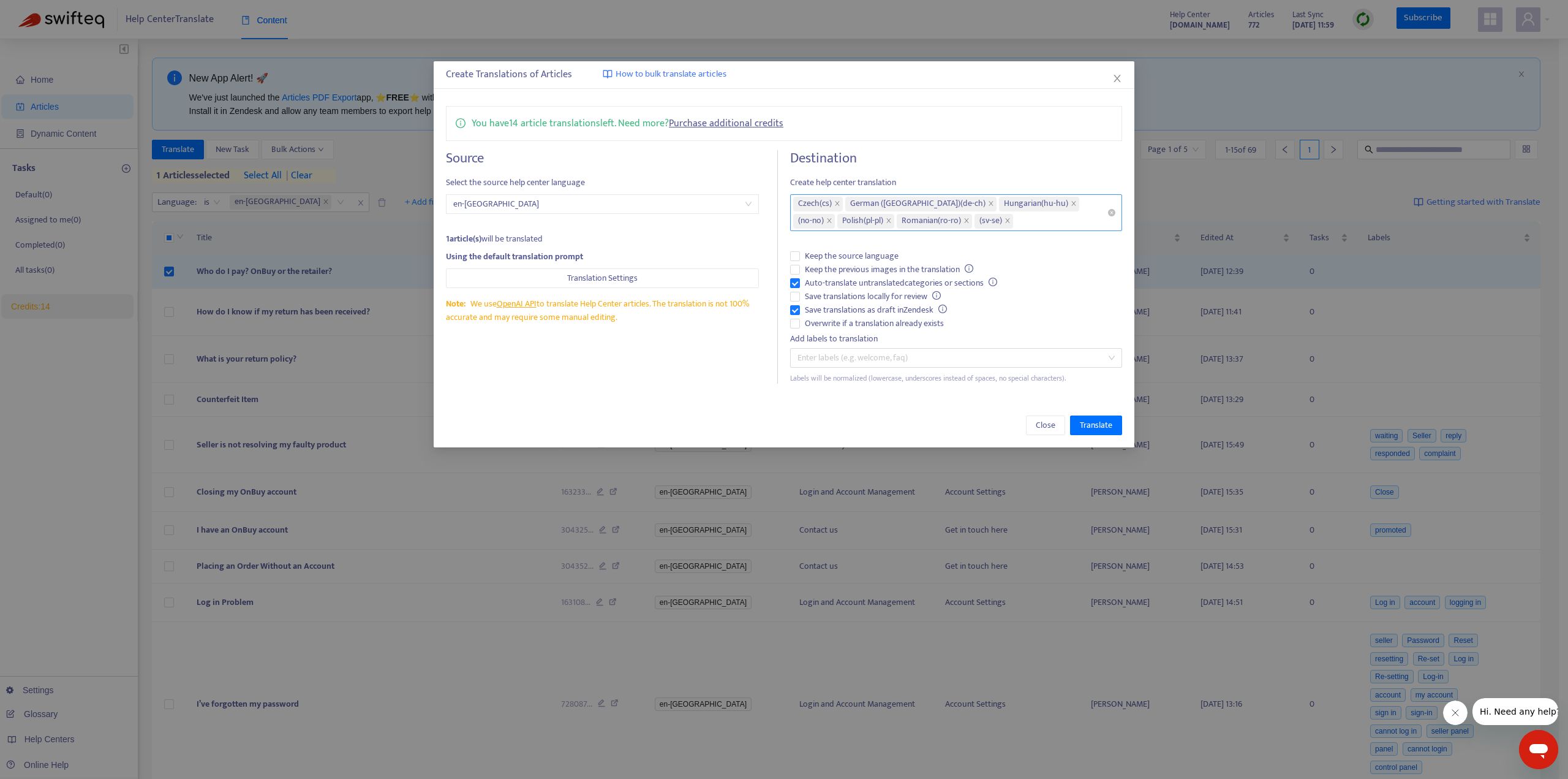
click at [1001, 220] on div "Czech ( cs ) German ([GEOGRAPHIC_DATA]) ( de-ch ) Hungarian ( hu-hu ) ( no-no )…" at bounding box center [949, 212] width 313 height 34
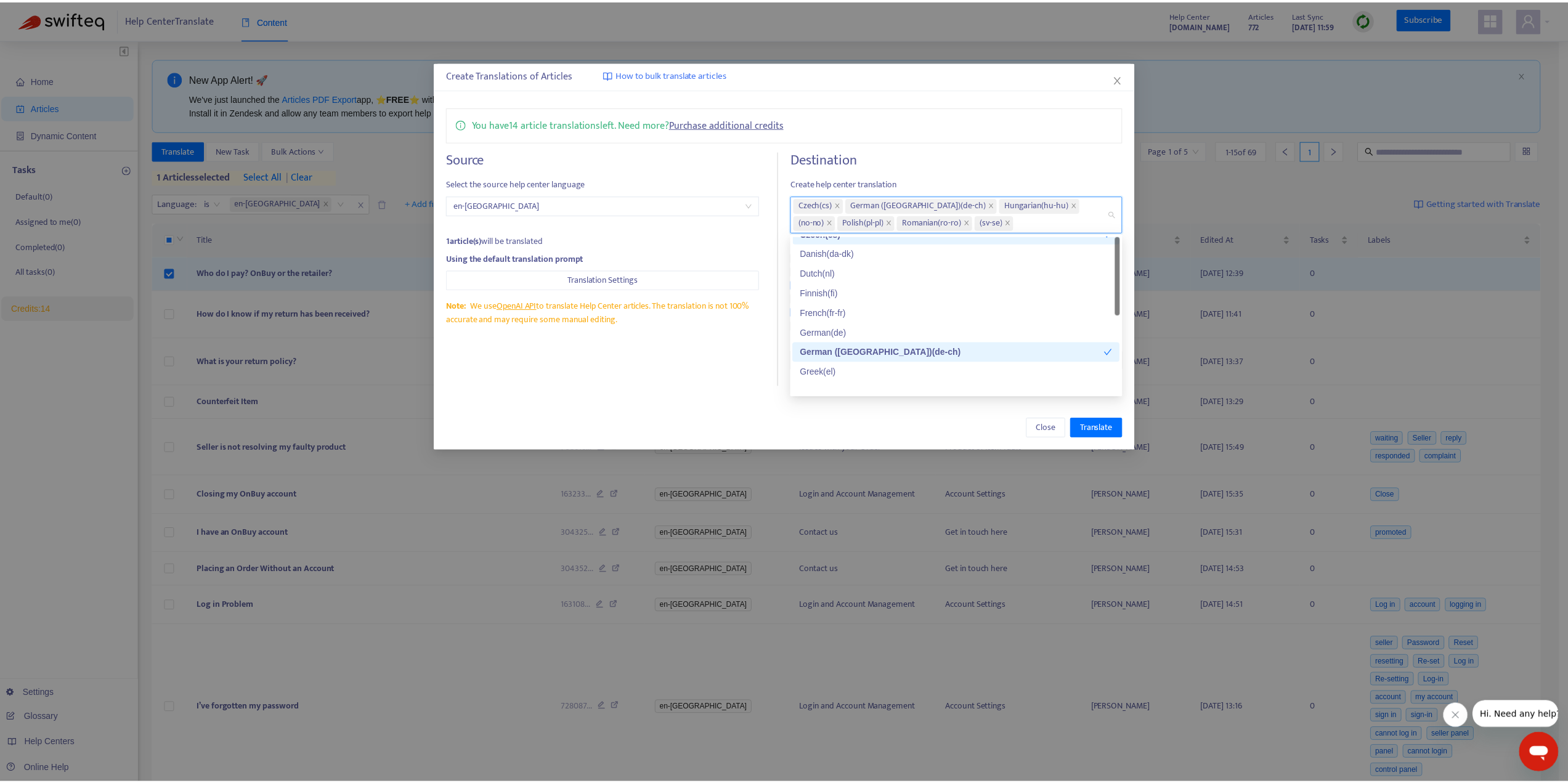
scroll to position [0, 0]
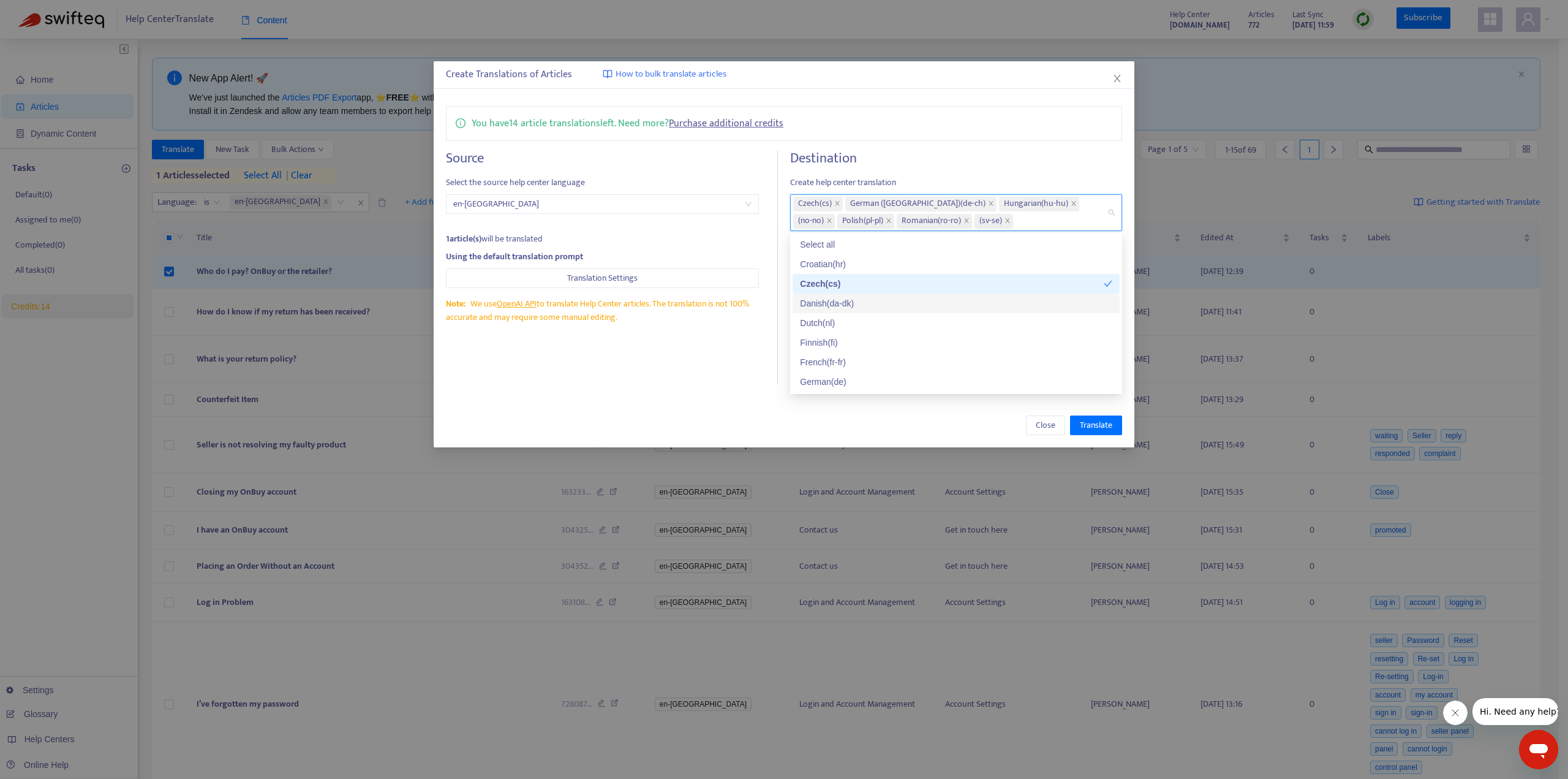
click at [840, 305] on div "Danish ( da-dk )" at bounding box center [956, 303] width 313 height 14
click at [946, 156] on h4 "Destination" at bounding box center [956, 158] width 332 height 17
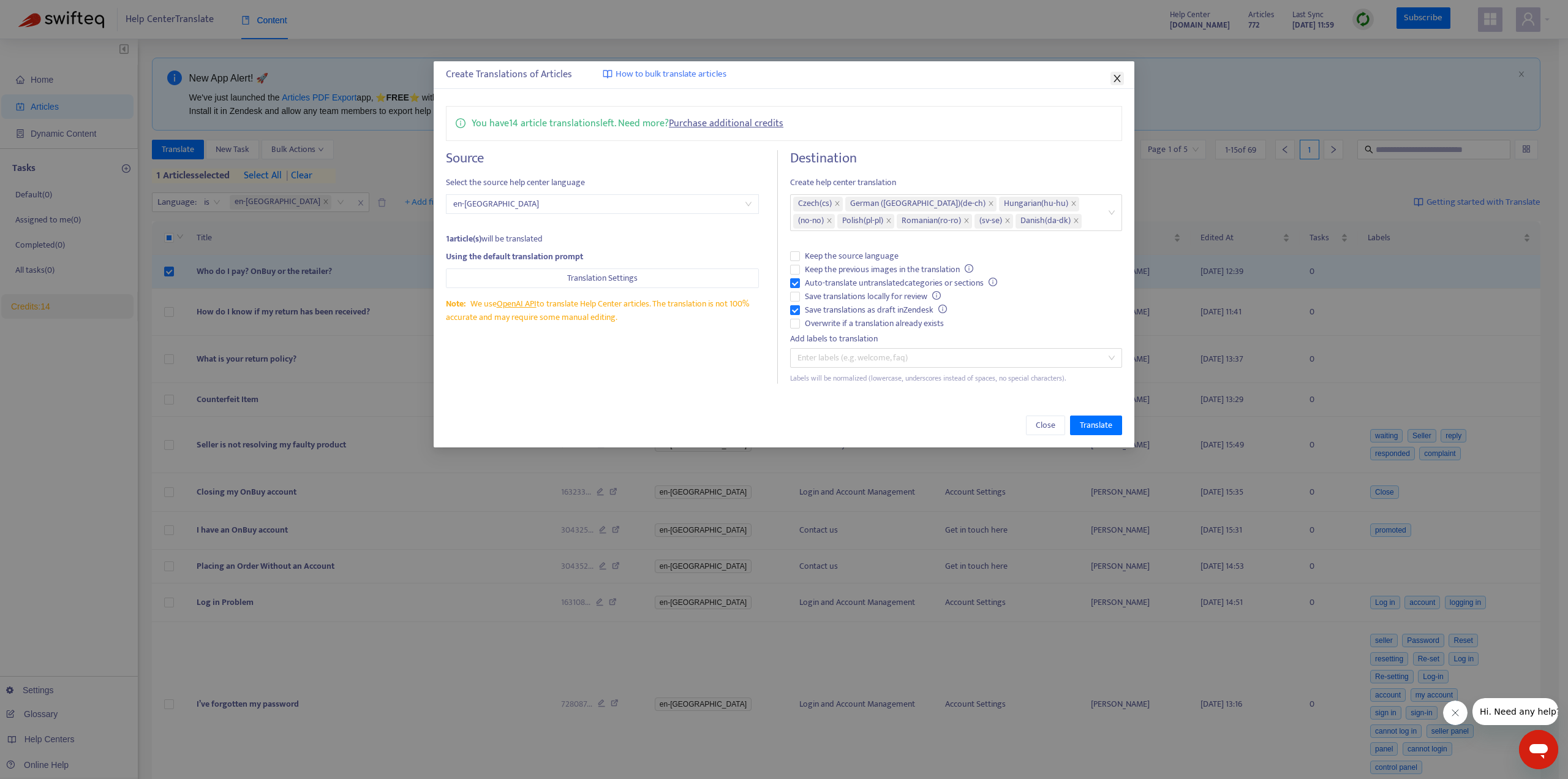
click at [1114, 76] on icon "close" at bounding box center [1117, 78] width 9 height 9
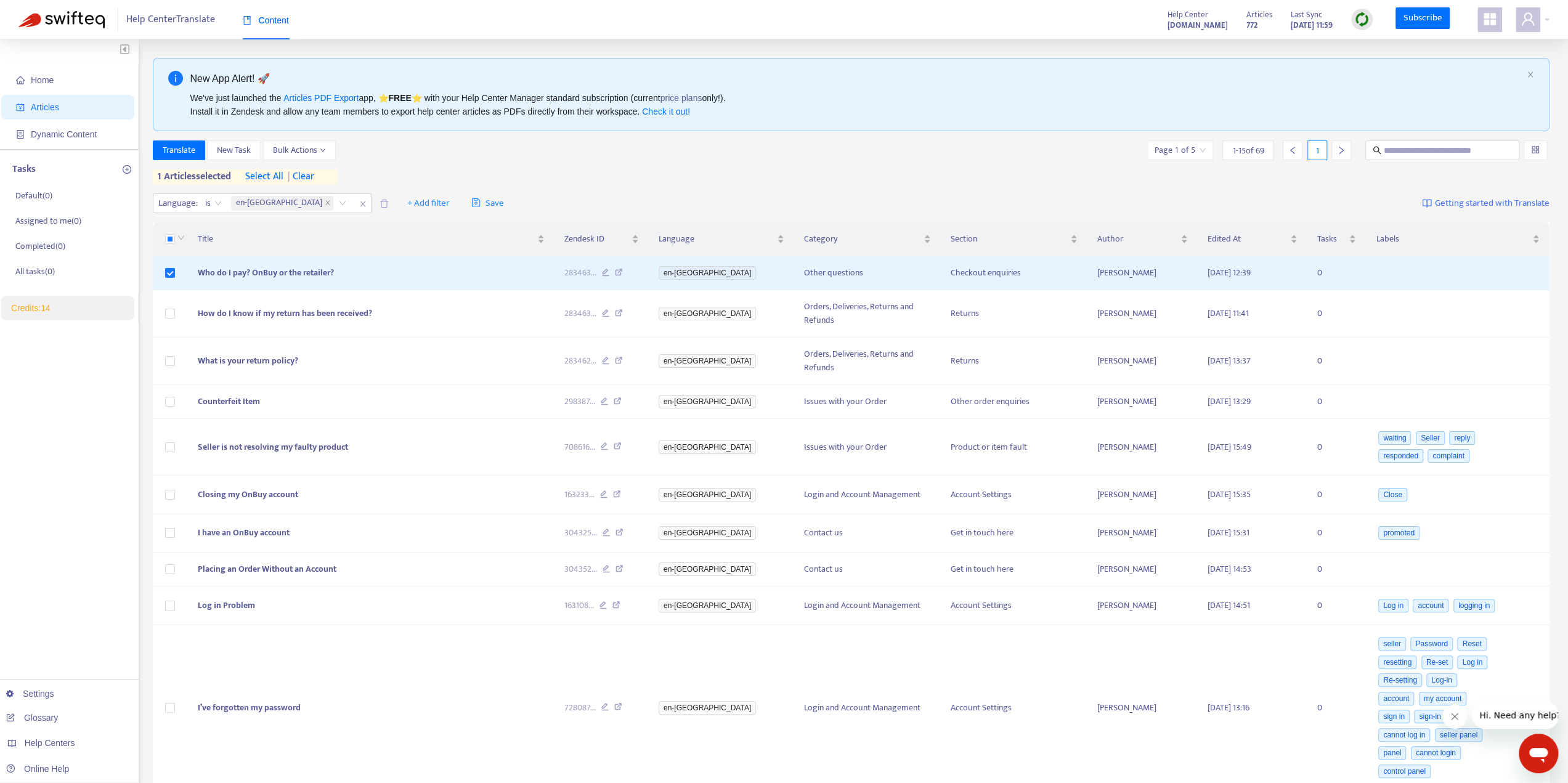
click at [802, 197] on div "Language : is en-gb + Add filter Save Getting started with Translate" at bounding box center [851, 204] width 1398 height 29
click at [1546, 19] on div at bounding box center [1533, 20] width 34 height 25
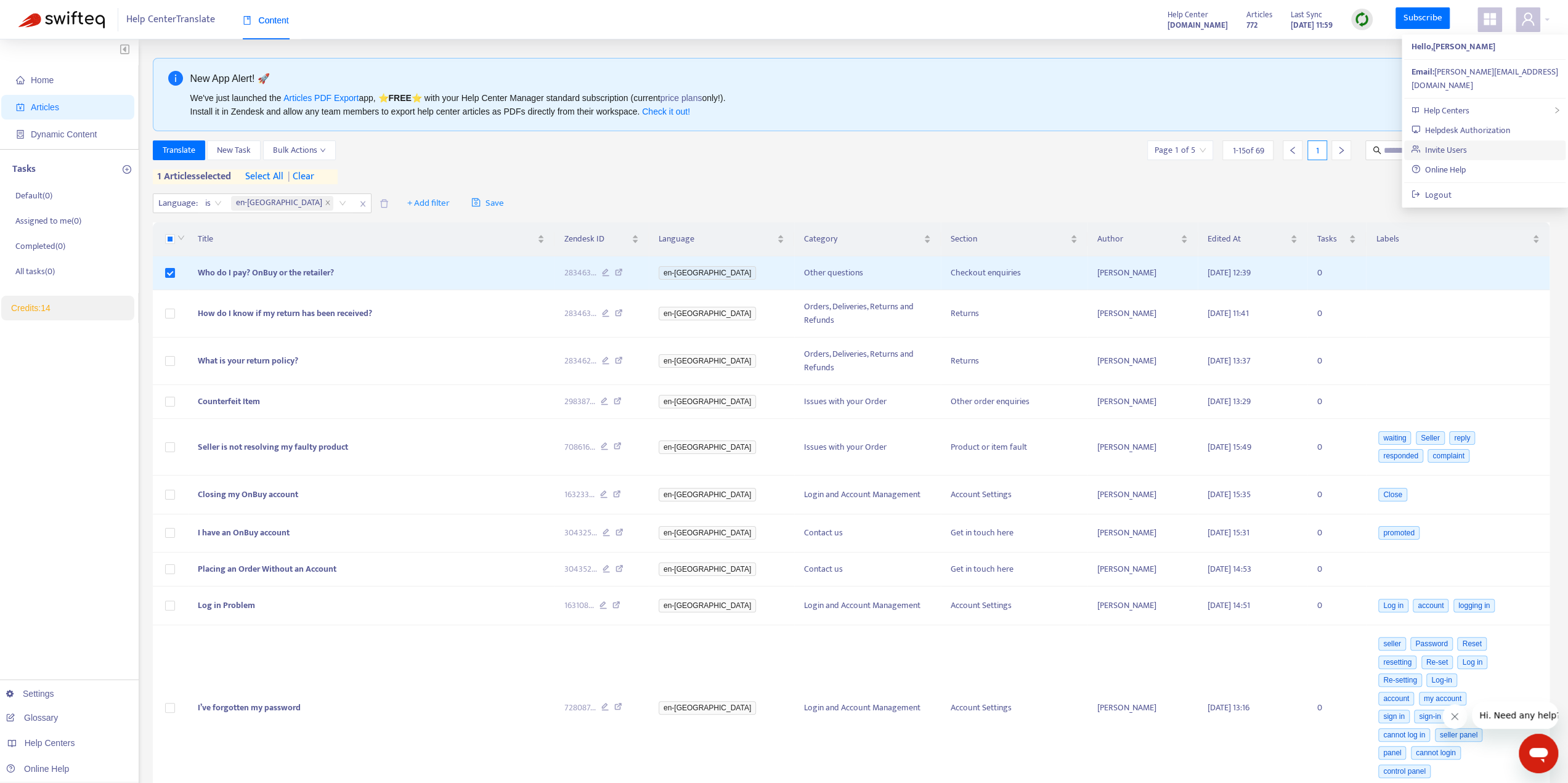
click at [1467, 143] on link "Invite Users" at bounding box center [1439, 149] width 56 height 14
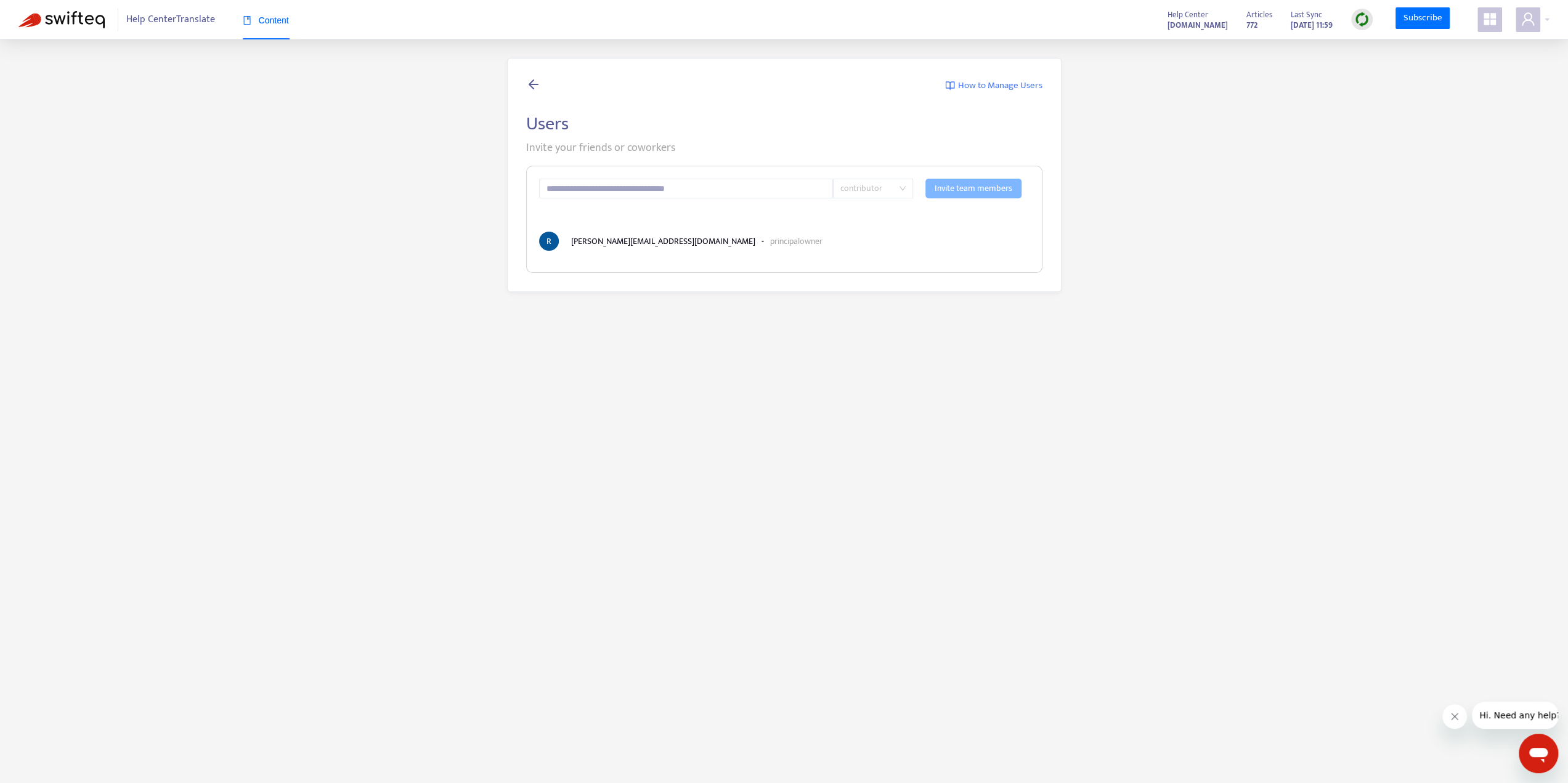
click at [894, 190] on span "contributor" at bounding box center [872, 188] width 65 height 18
click at [784, 189] on input "text" at bounding box center [686, 188] width 295 height 20
click at [464, 188] on div "How to Manage Users Users Invite your friends or coworkers contributor Invite t…" at bounding box center [784, 175] width 1531 height 234
click at [1301, 76] on div "How to Manage Users Users Invite your friends or coworkers contributor Invite t…" at bounding box center [784, 175] width 1531 height 234
click at [178, 18] on span "Help Center Translate" at bounding box center [170, 20] width 88 height 23
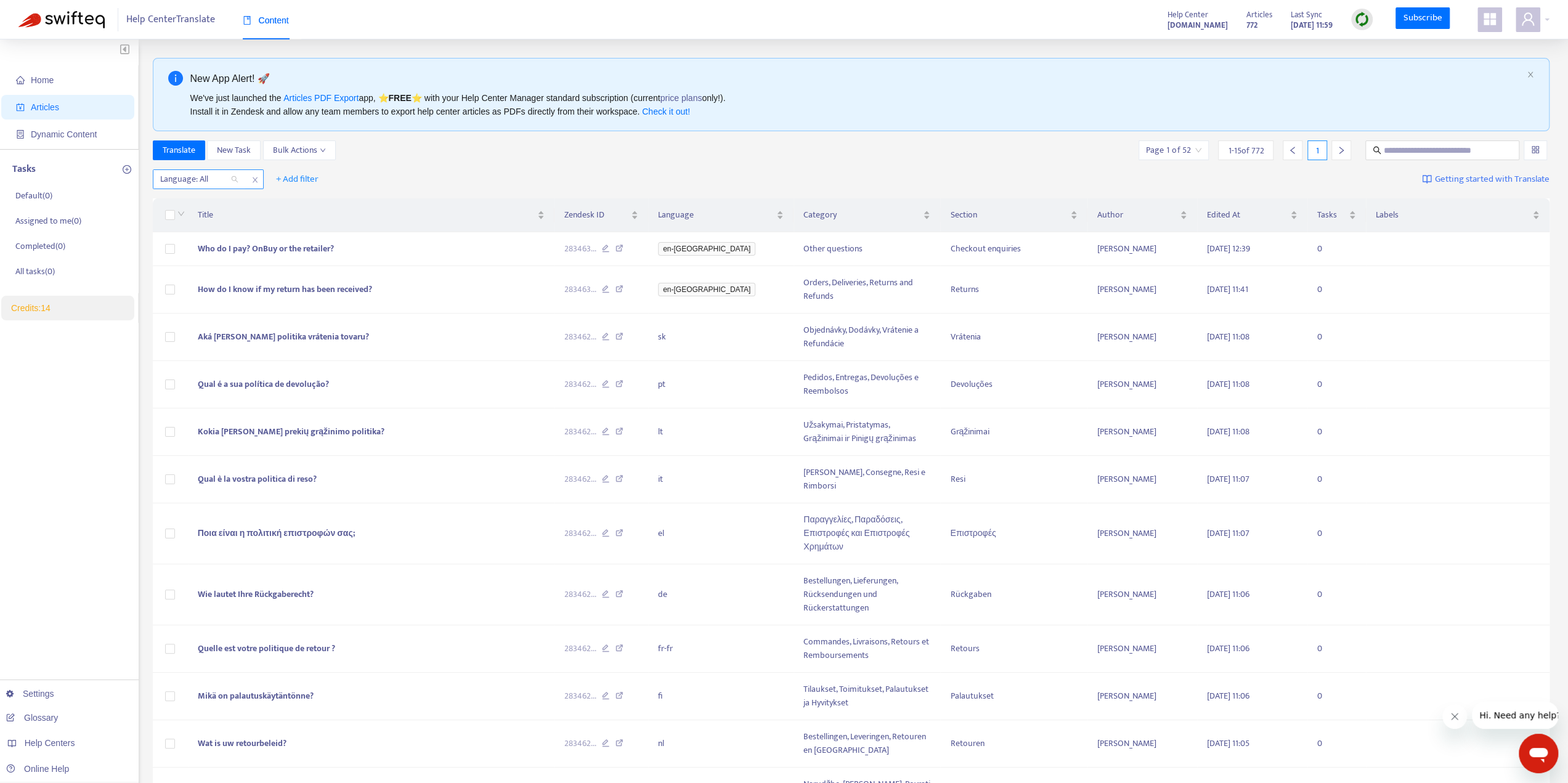
click at [234, 179] on div "Language: All" at bounding box center [200, 179] width 92 height 18
click at [405, 159] on div "Translate New Task Bulk Actions Page 1 of 52 1 - 15 of 772 1" at bounding box center [851, 153] width 1398 height 25
click at [252, 178] on icon "close" at bounding box center [255, 180] width 7 height 7
click at [200, 178] on span "+ Add filter" at bounding box center [186, 179] width 42 height 15
click at [201, 220] on span "Default Language" at bounding box center [204, 223] width 77 height 14
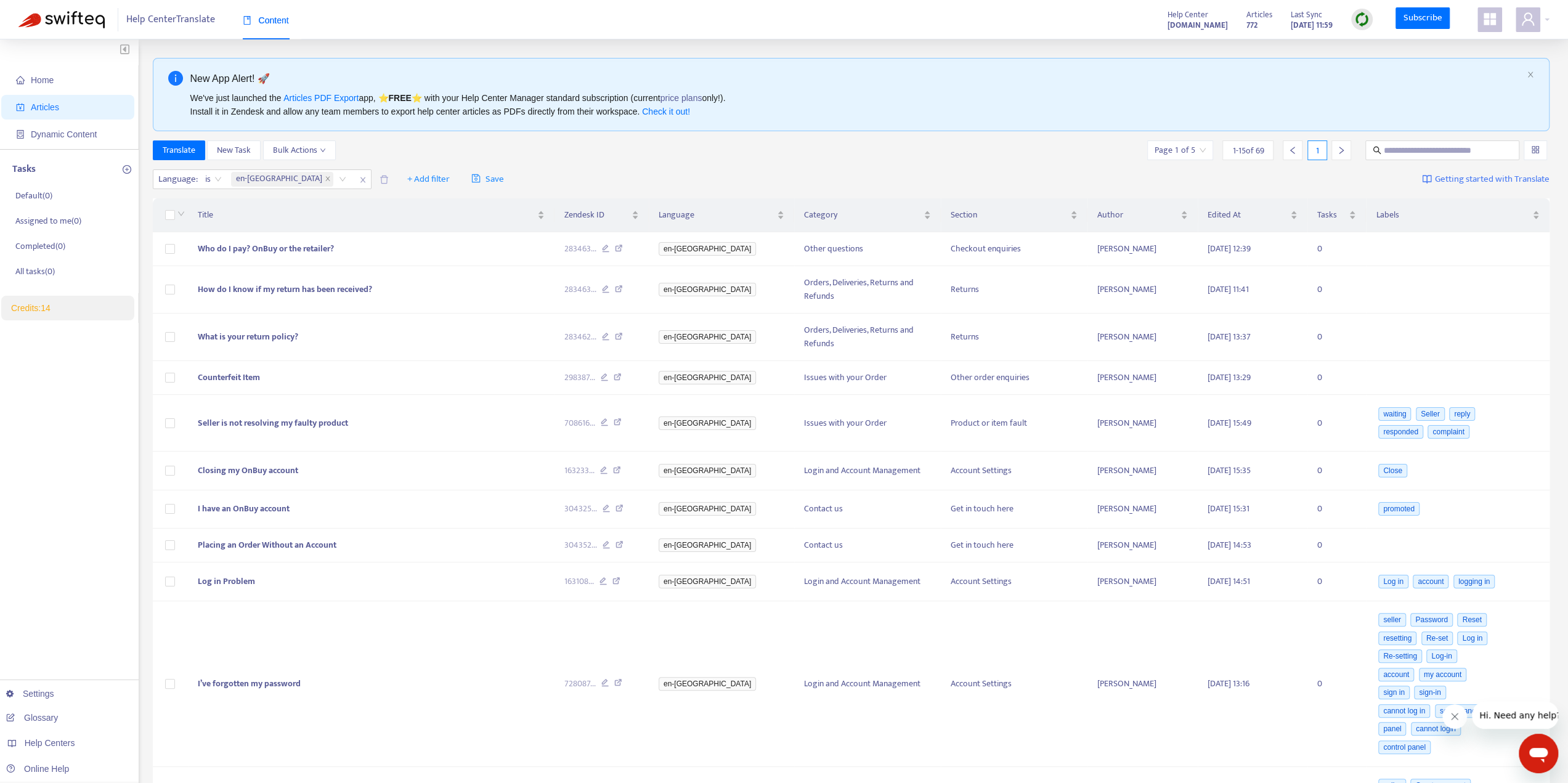
click at [565, 175] on div "Language : is en-gb + Add filter Save Getting started with Translate" at bounding box center [851, 180] width 1398 height 29
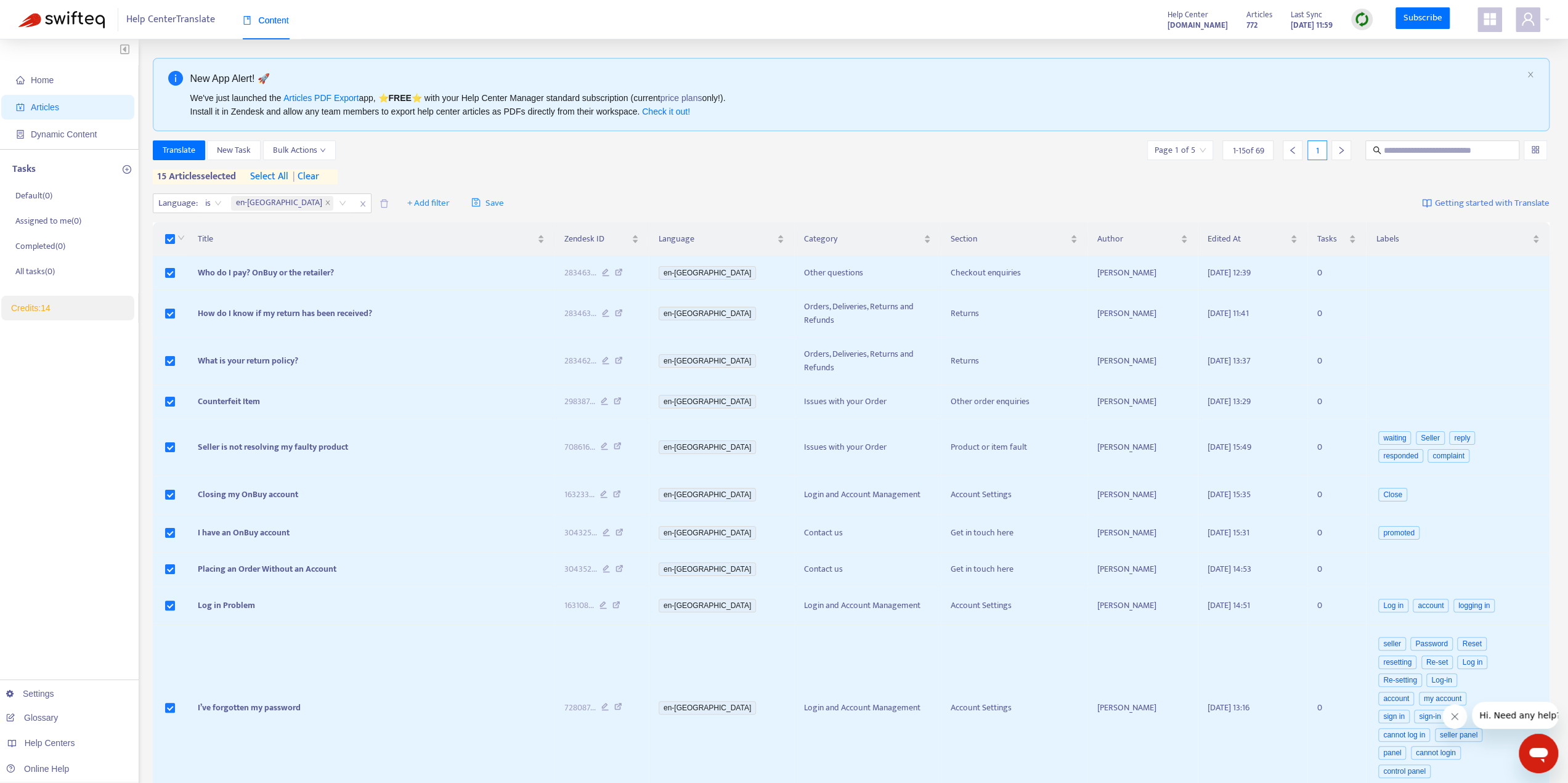
click at [284, 178] on span "select all" at bounding box center [269, 177] width 38 height 15
click at [321, 176] on span "| clear" at bounding box center [306, 177] width 31 height 15
